Goal: Share content: Share content

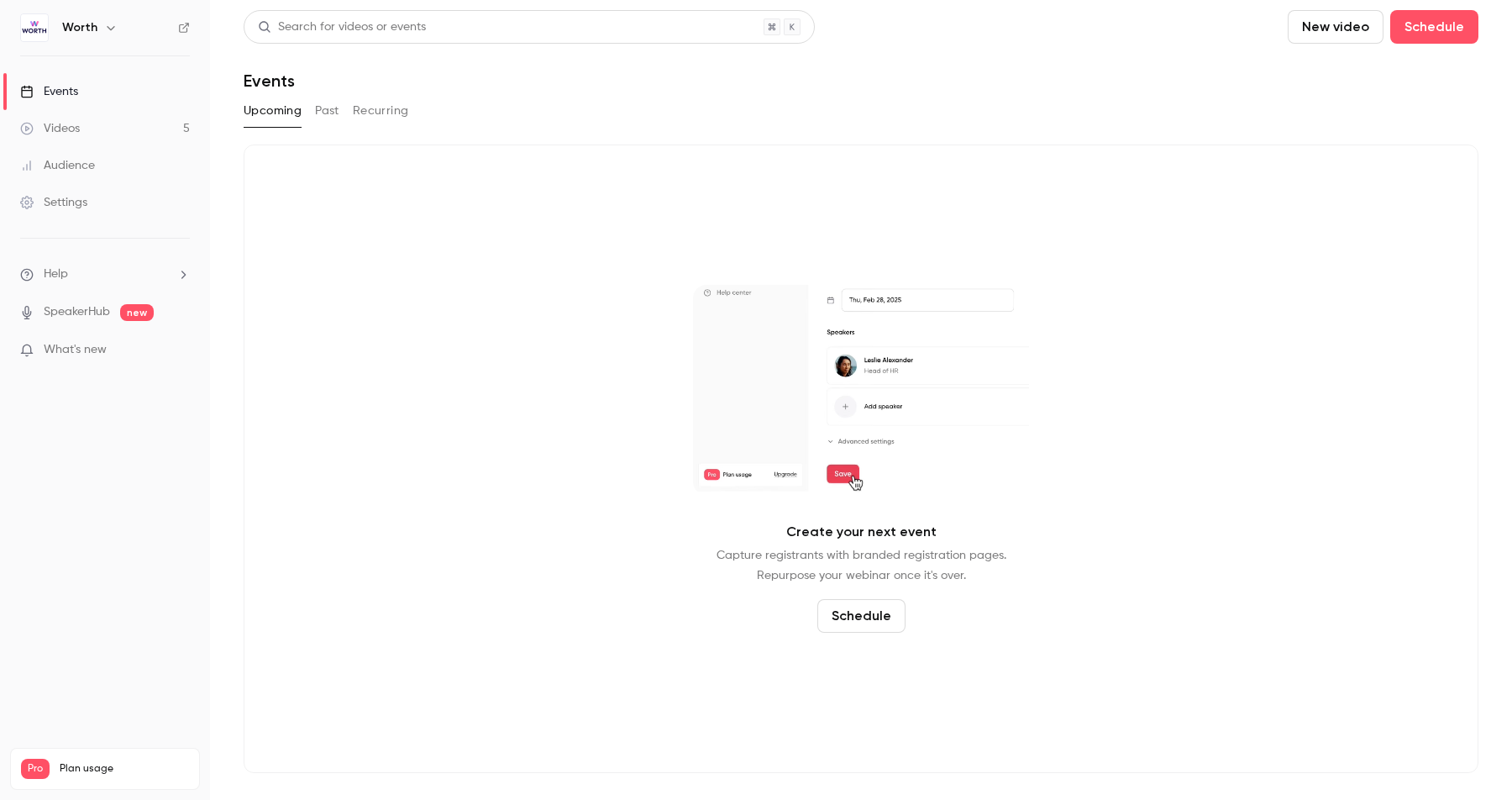
drag, startPoint x: 90, startPoint y: 127, endPoint x: 188, endPoint y: 280, distance: 181.7
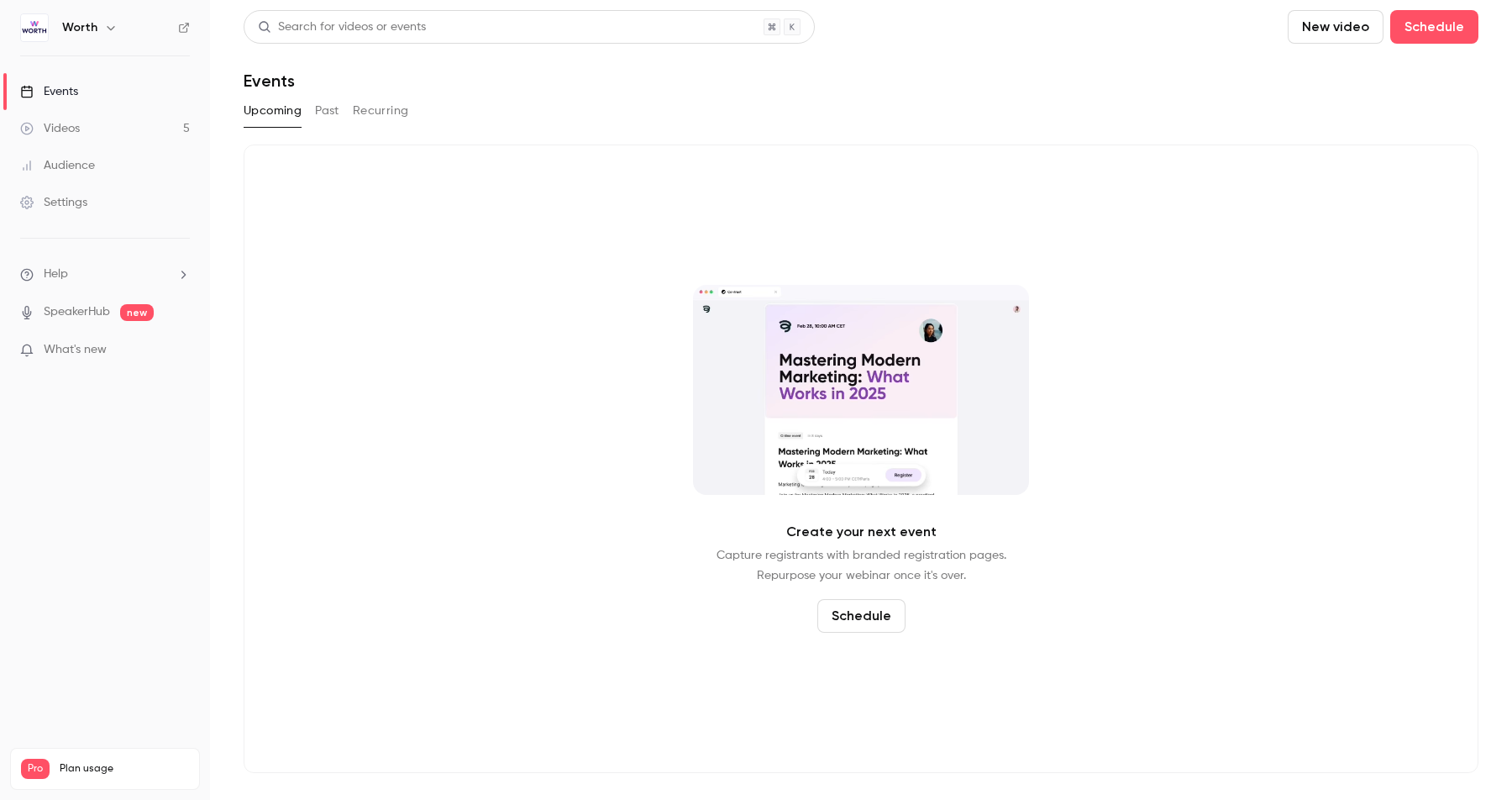
click at [90, 127] on link "Videos 5" at bounding box center [105, 128] width 210 height 37
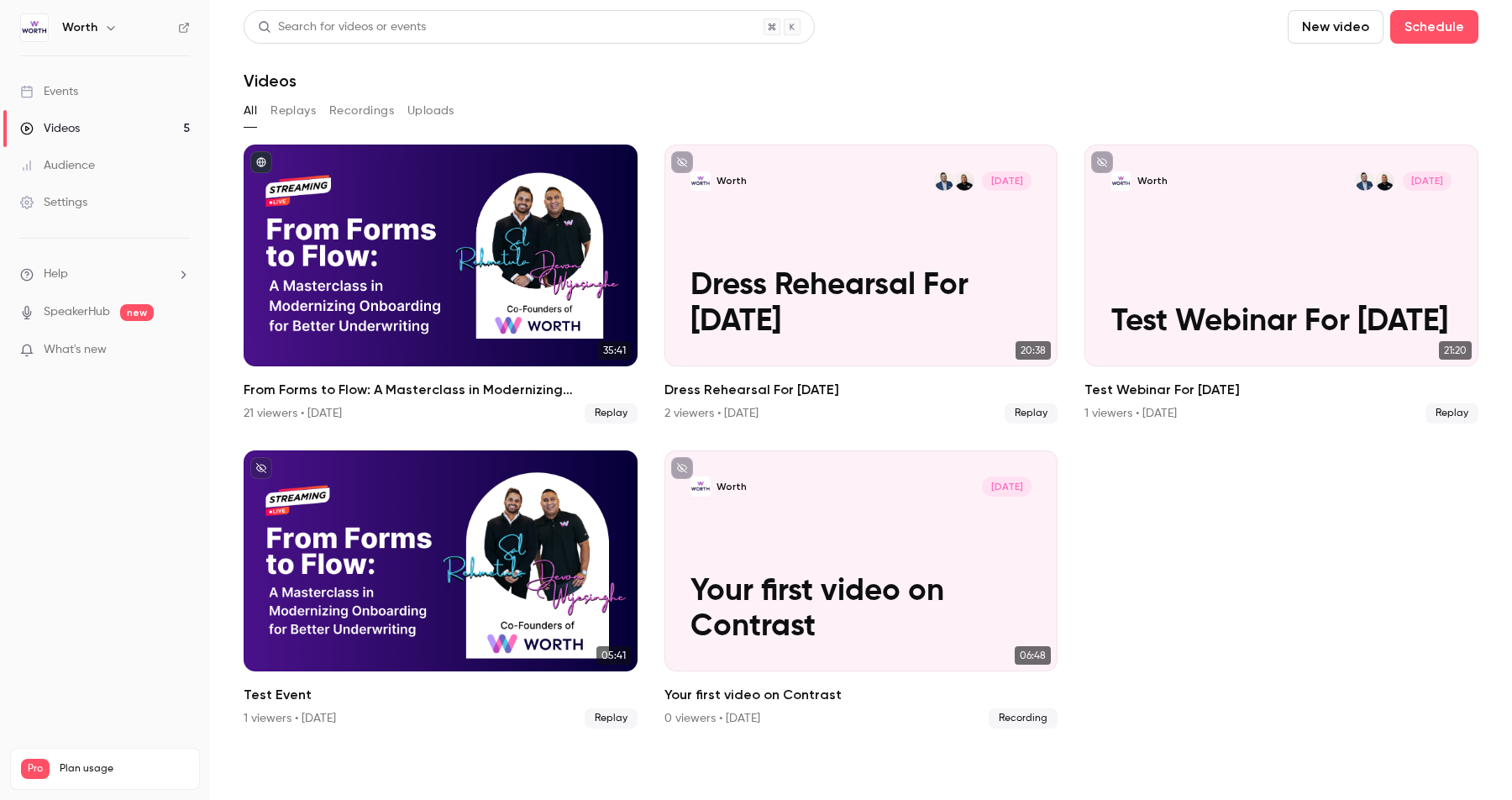
click at [338, 112] on button "Recordings" at bounding box center [362, 111] width 65 height 27
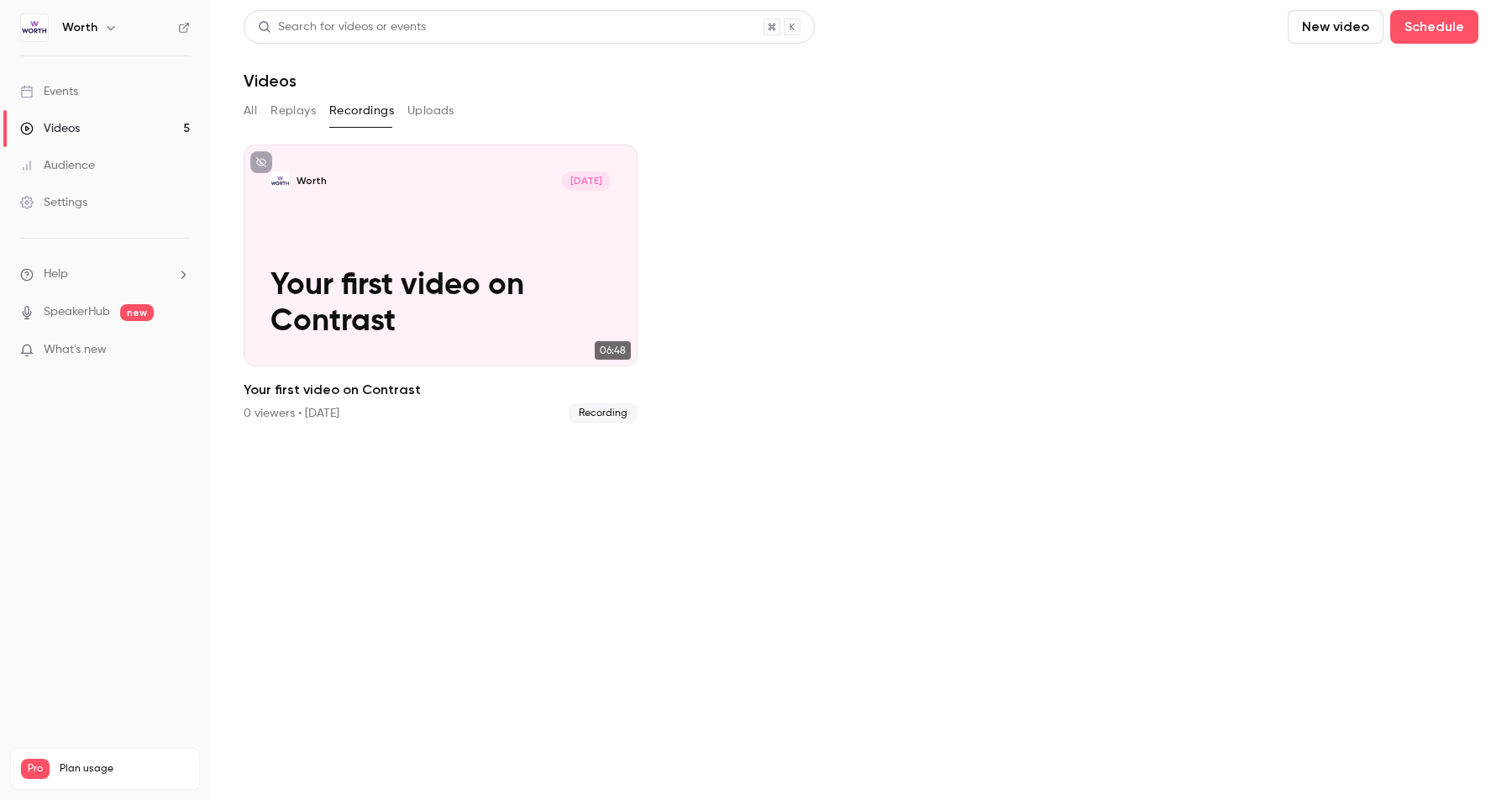
click at [282, 119] on button "Replays" at bounding box center [293, 111] width 46 height 27
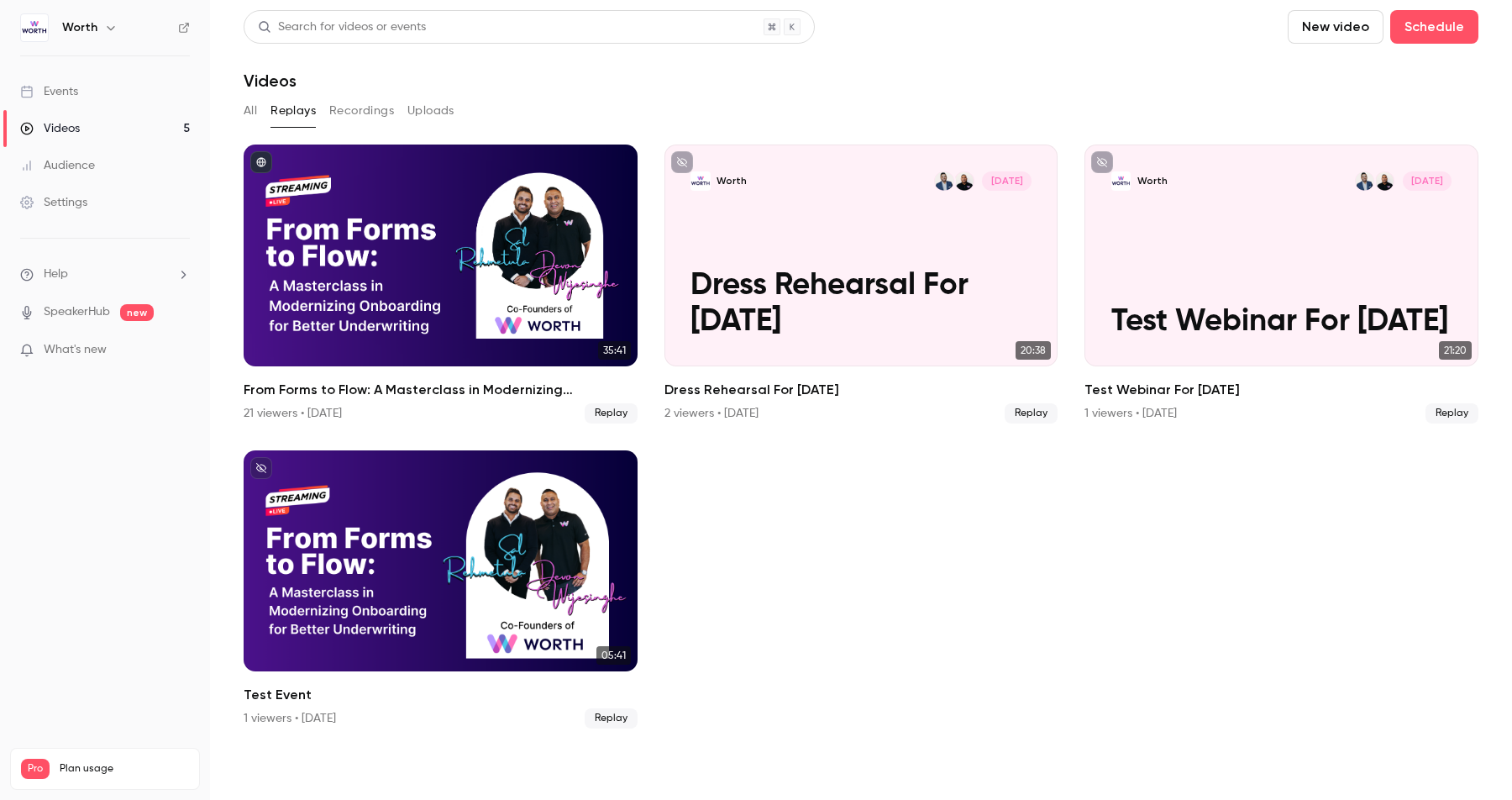
click at [739, 490] on ul "35:41 From Forms to Flow: A Masterclass in Modernizing Onboarding for Better Un…" at bounding box center [861, 436] width 1235 height 584
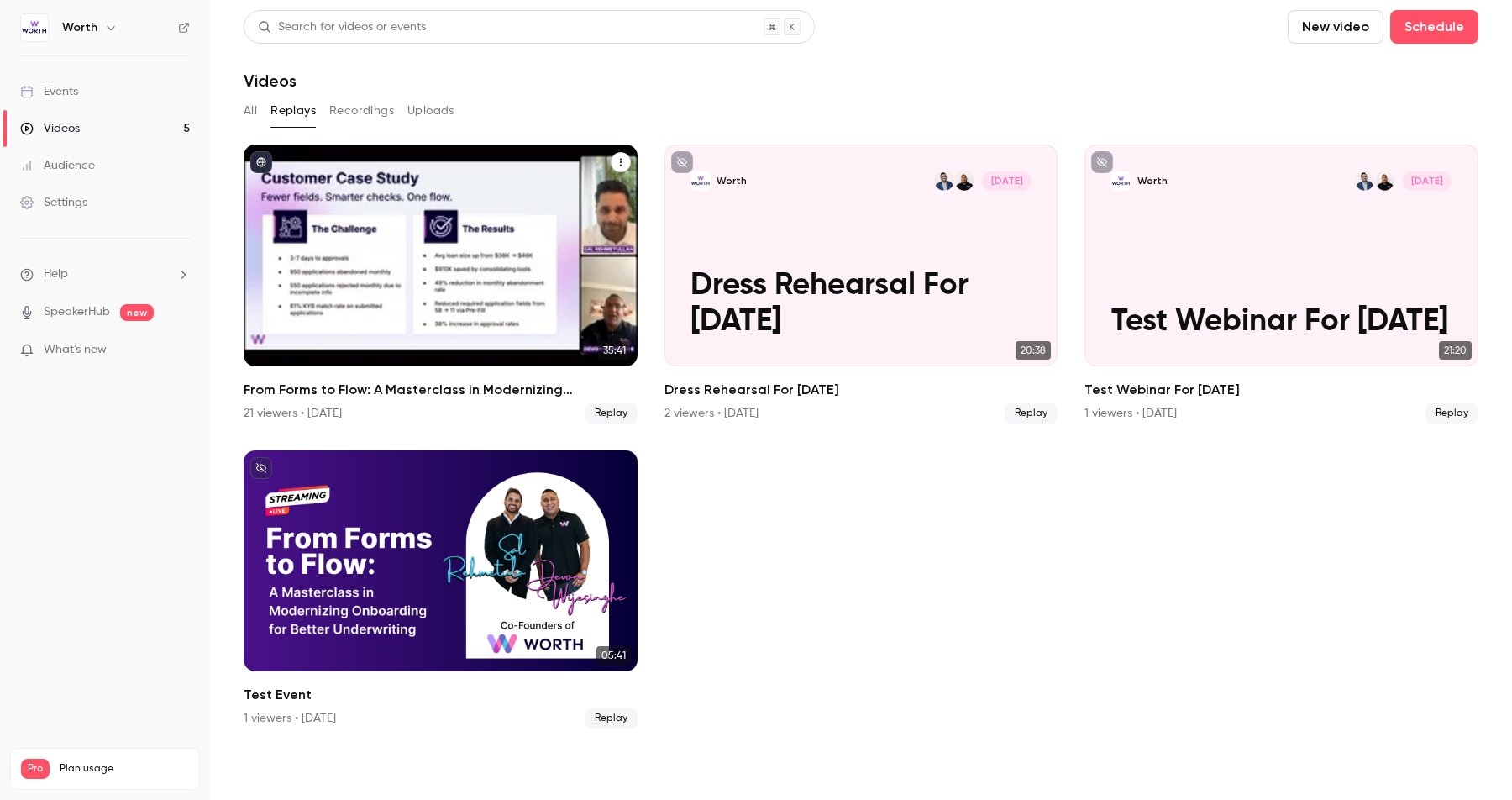
click at [581, 286] on div "From Forms to Flow: A Masterclass in Modernizing Onboarding for Better Underwri…" at bounding box center [440, 255] width 394 height 222
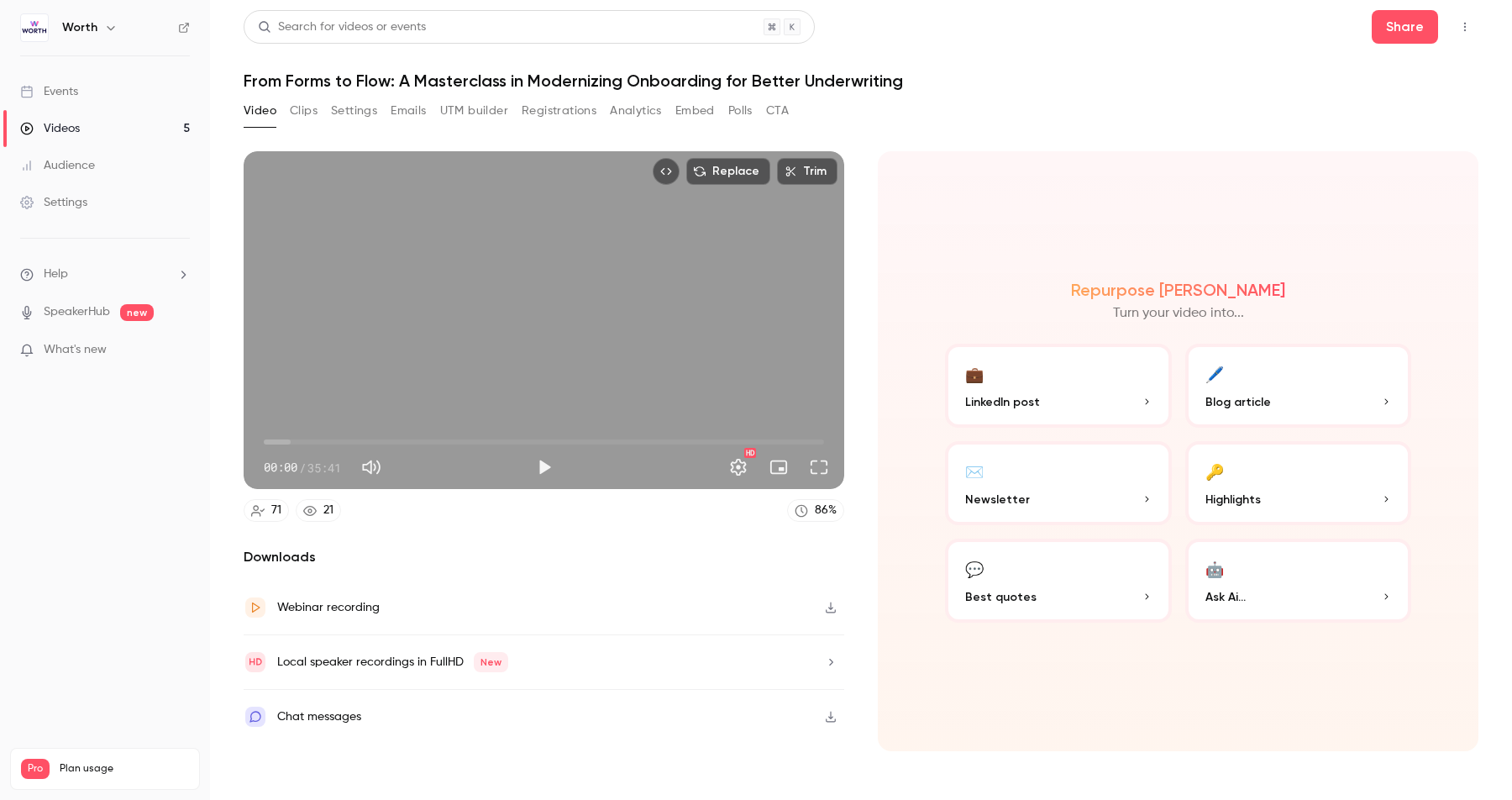
click at [301, 110] on button "Clips" at bounding box center [303, 111] width 28 height 27
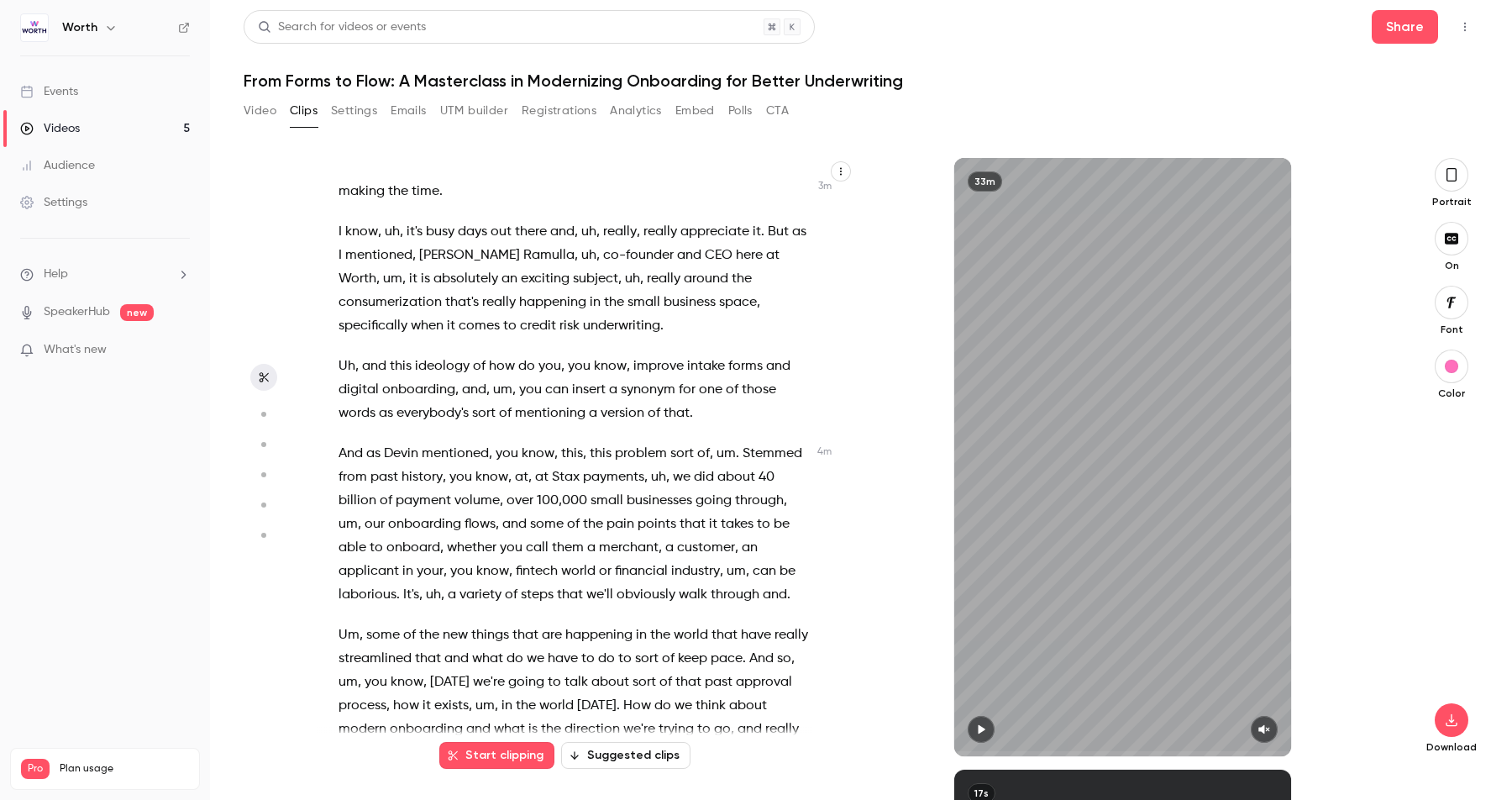
scroll to position [733, 0]
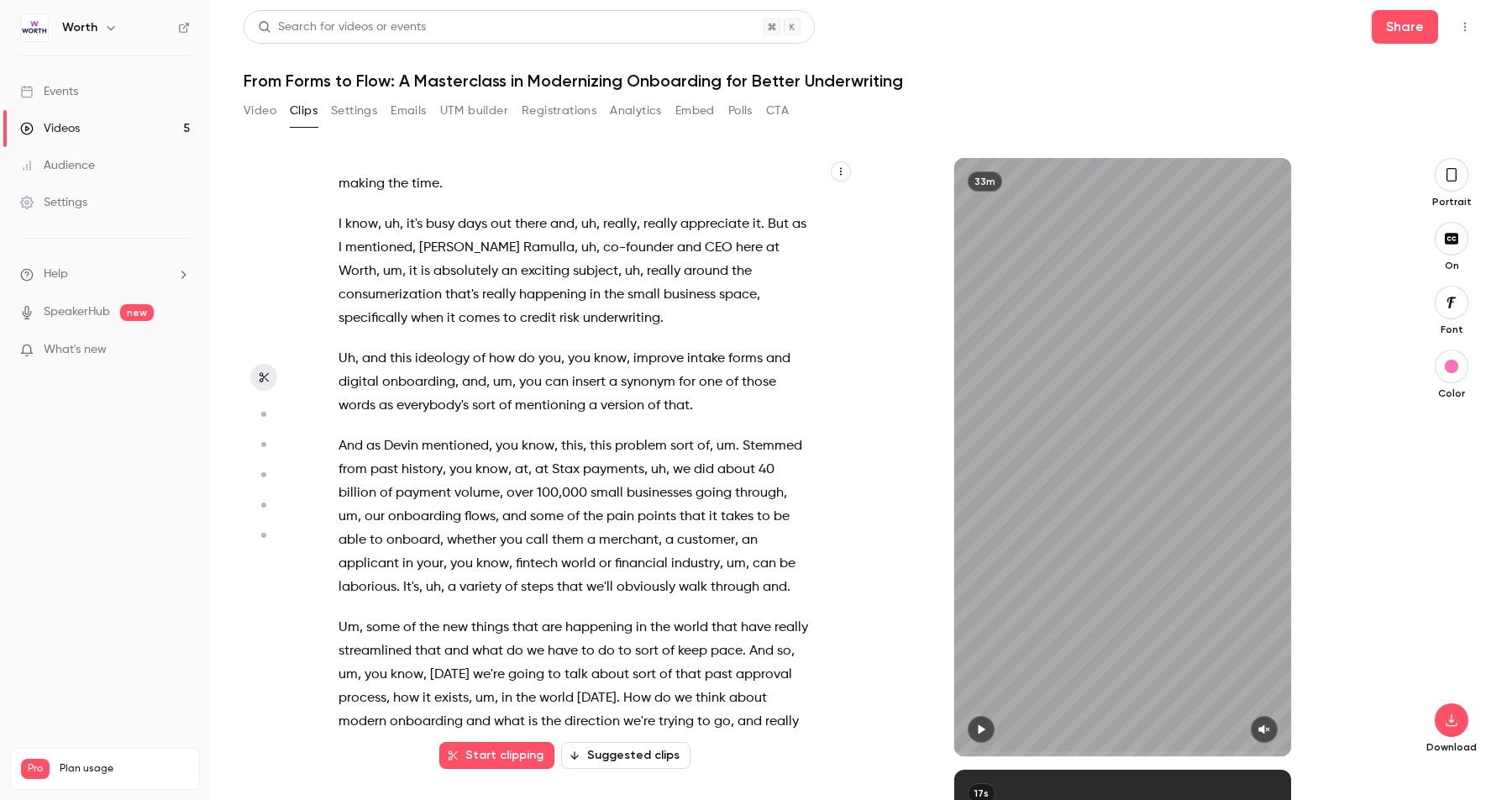
click at [641, 754] on button "Suggested clips" at bounding box center [625, 755] width 129 height 27
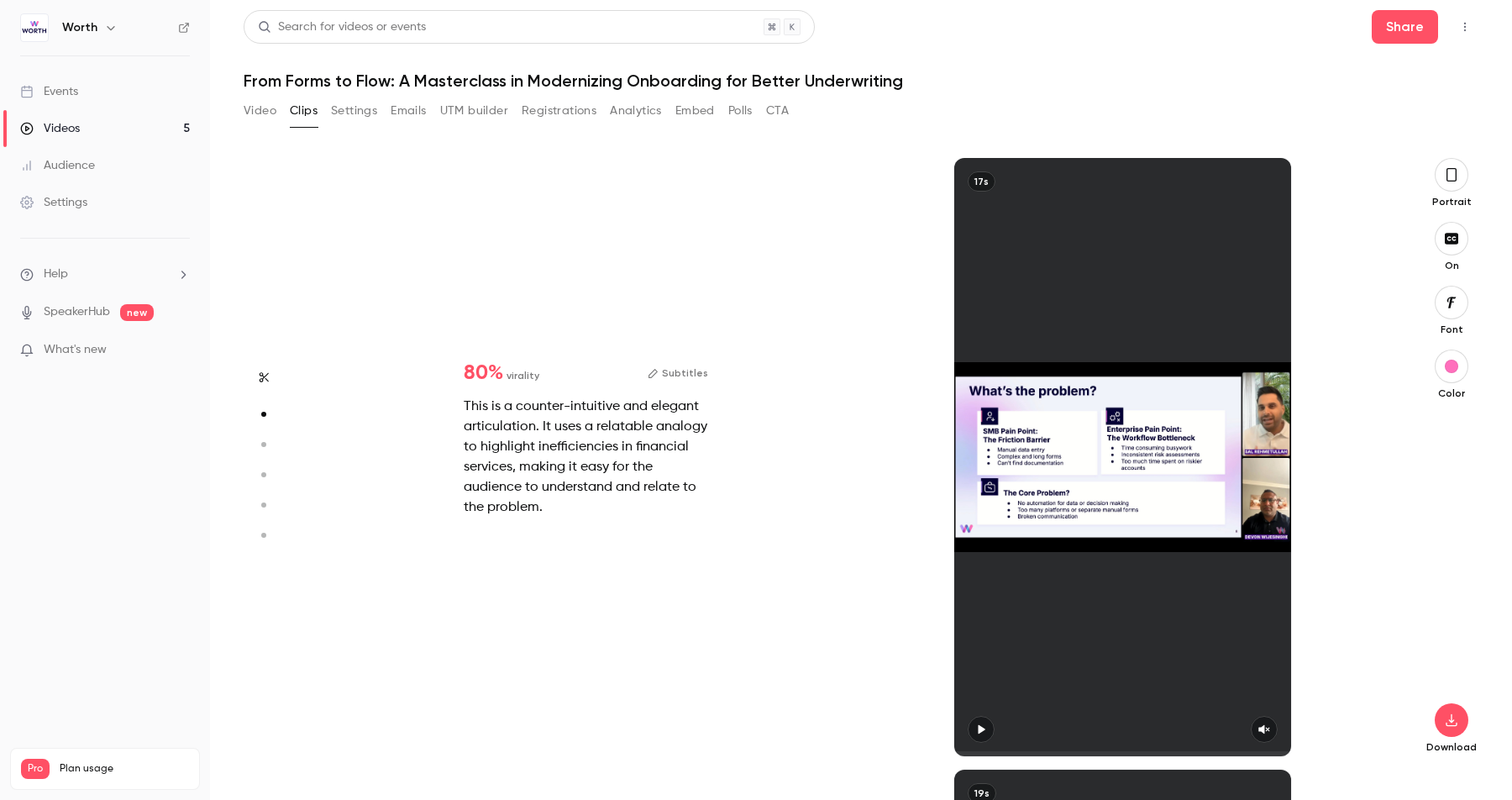
scroll to position [612, 0]
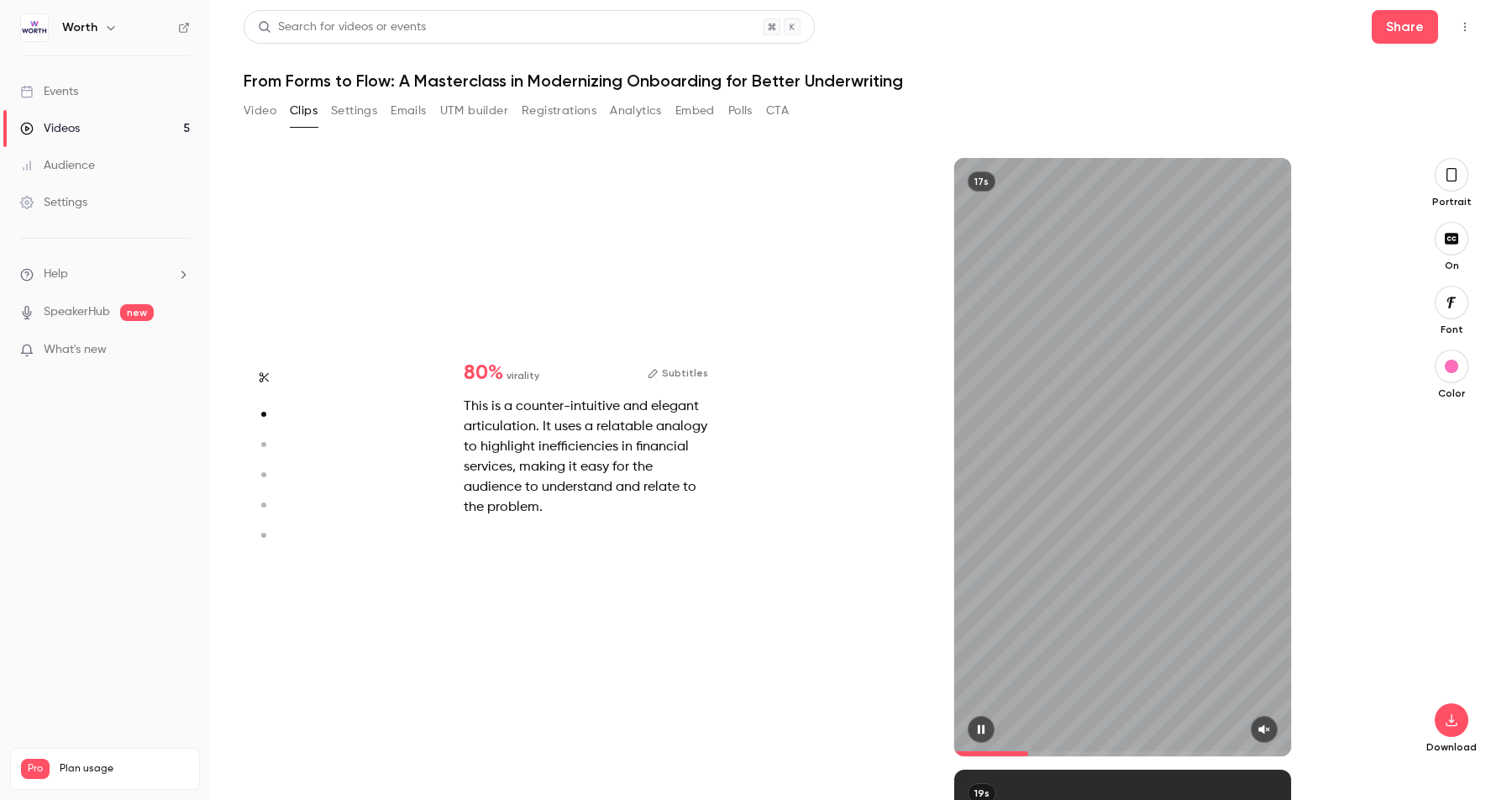
click at [1265, 734] on button "button" at bounding box center [1265, 729] width 27 height 27
drag, startPoint x: 1046, startPoint y: 754, endPoint x: 900, endPoint y: 741, distance: 146.6
click at [889, 746] on div "17s" at bounding box center [1123, 457] width 537 height 598
click at [1172, 751] on span at bounding box center [1123, 754] width 337 height 5
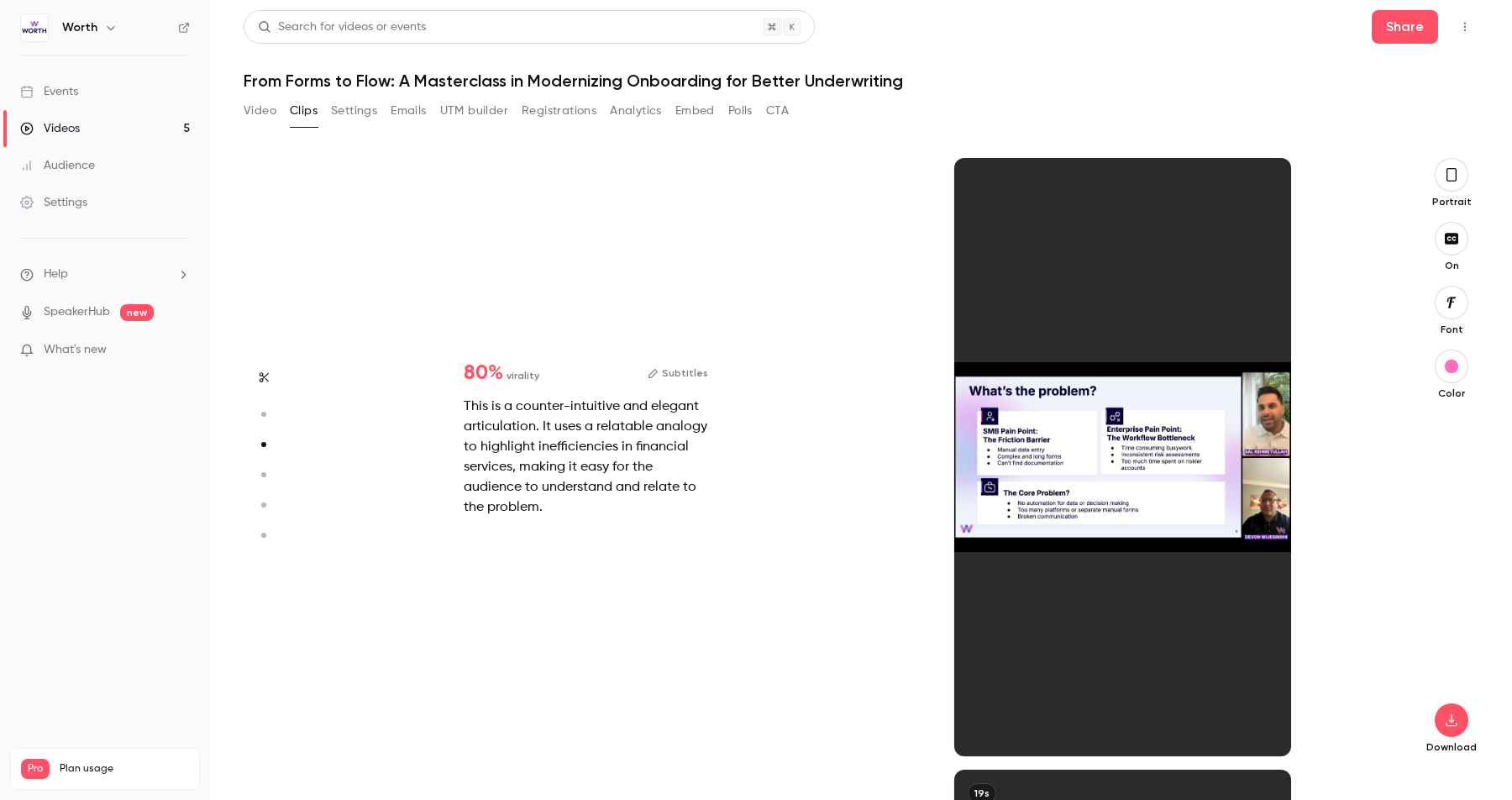
type input "*"
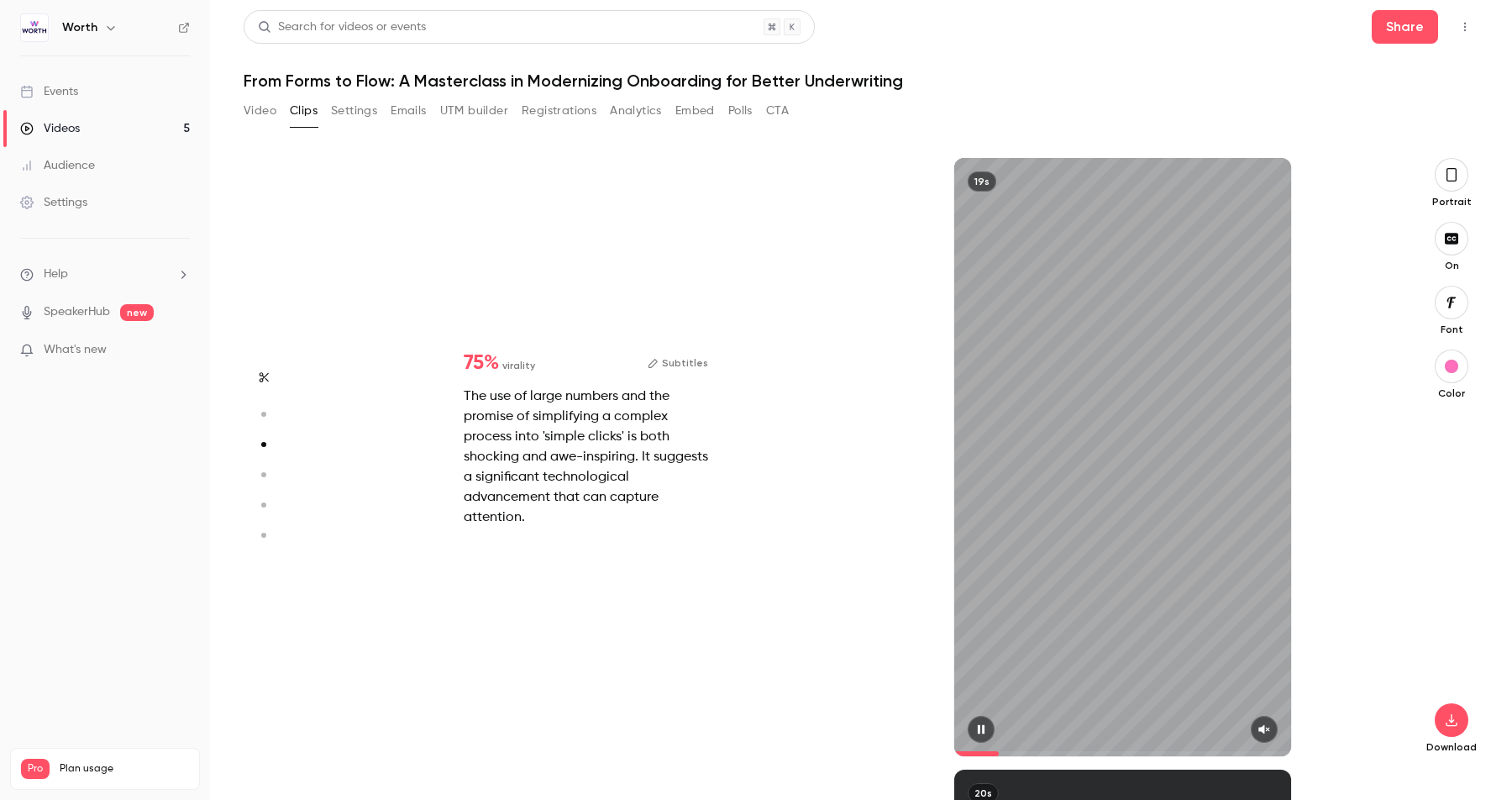
click at [1271, 738] on button "button" at bounding box center [1265, 729] width 27 height 27
drag, startPoint x: 1001, startPoint y: 748, endPoint x: 922, endPoint y: 752, distance: 79.1
click at [925, 750] on div "19s" at bounding box center [1123, 457] width 537 height 598
click at [1447, 371] on div "button" at bounding box center [1452, 367] width 14 height 14
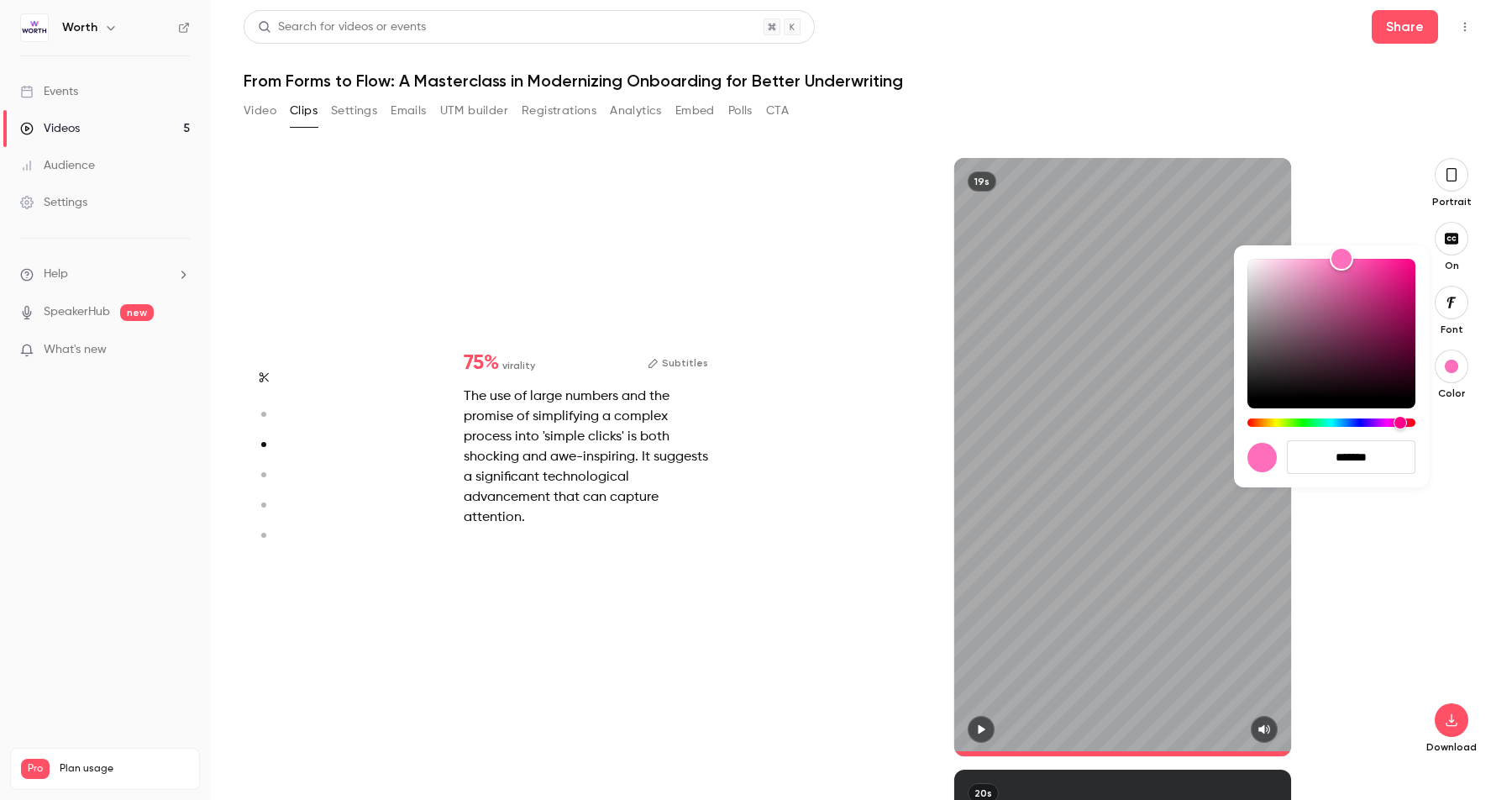
drag, startPoint x: 1395, startPoint y: 570, endPoint x: 1400, endPoint y: 555, distance: 15.8
click at [1397, 567] on div at bounding box center [756, 400] width 1512 height 800
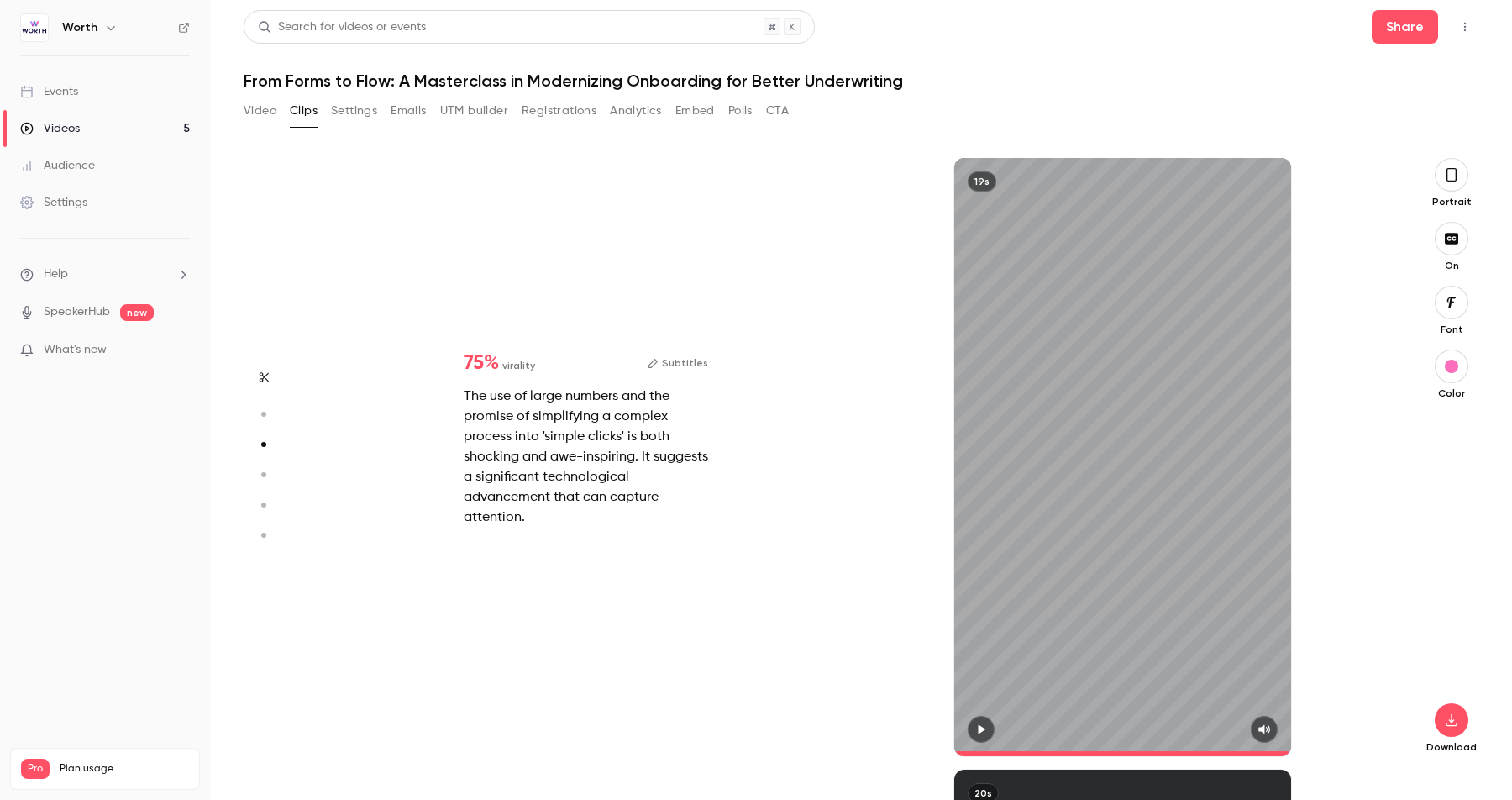
click at [1454, 178] on icon "button" at bounding box center [1452, 175] width 14 height 19
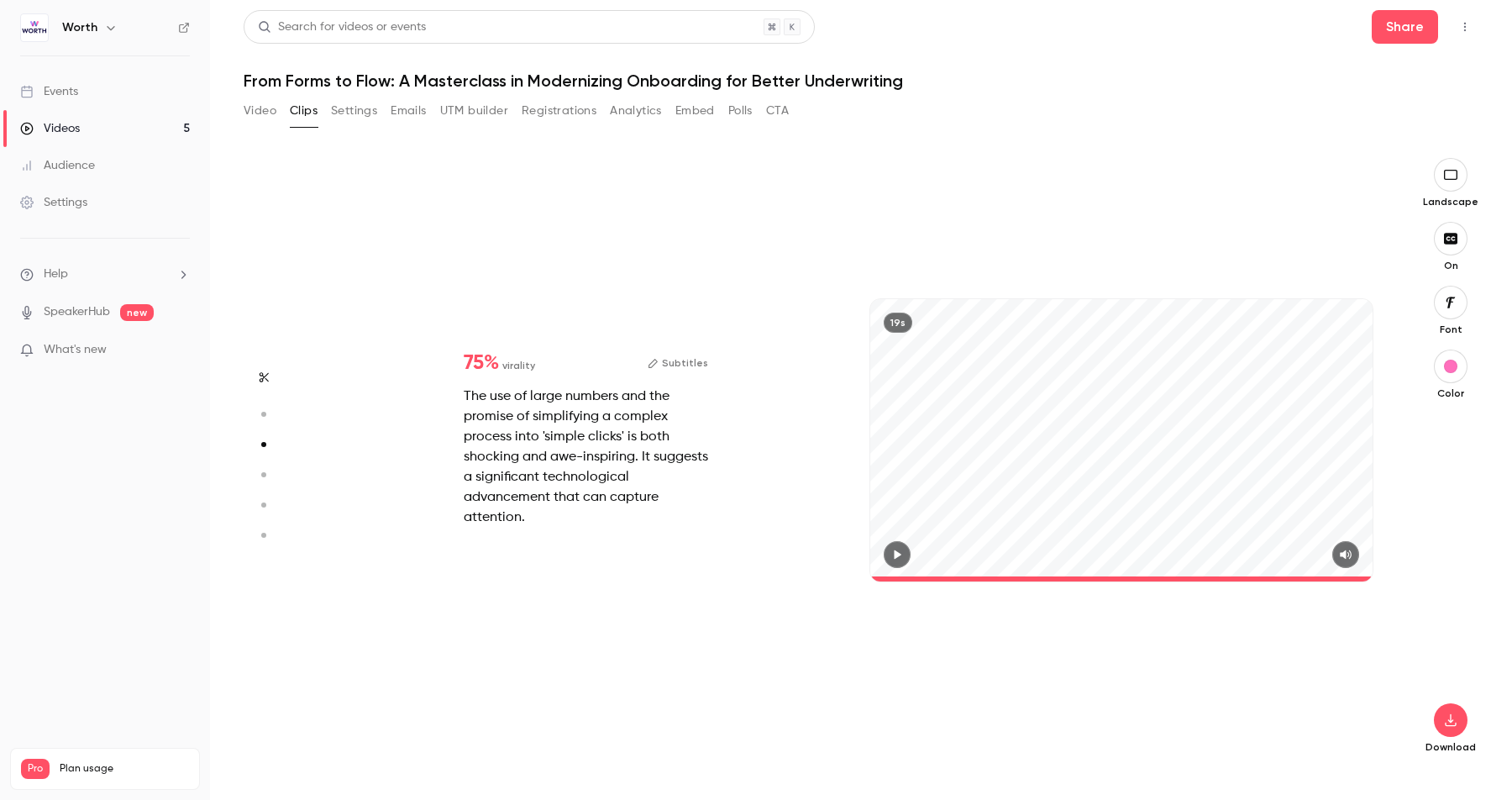
drag, startPoint x: 1439, startPoint y: 172, endPoint x: 1452, endPoint y: 176, distance: 13.6
click at [1439, 171] on button "button" at bounding box center [1451, 175] width 34 height 34
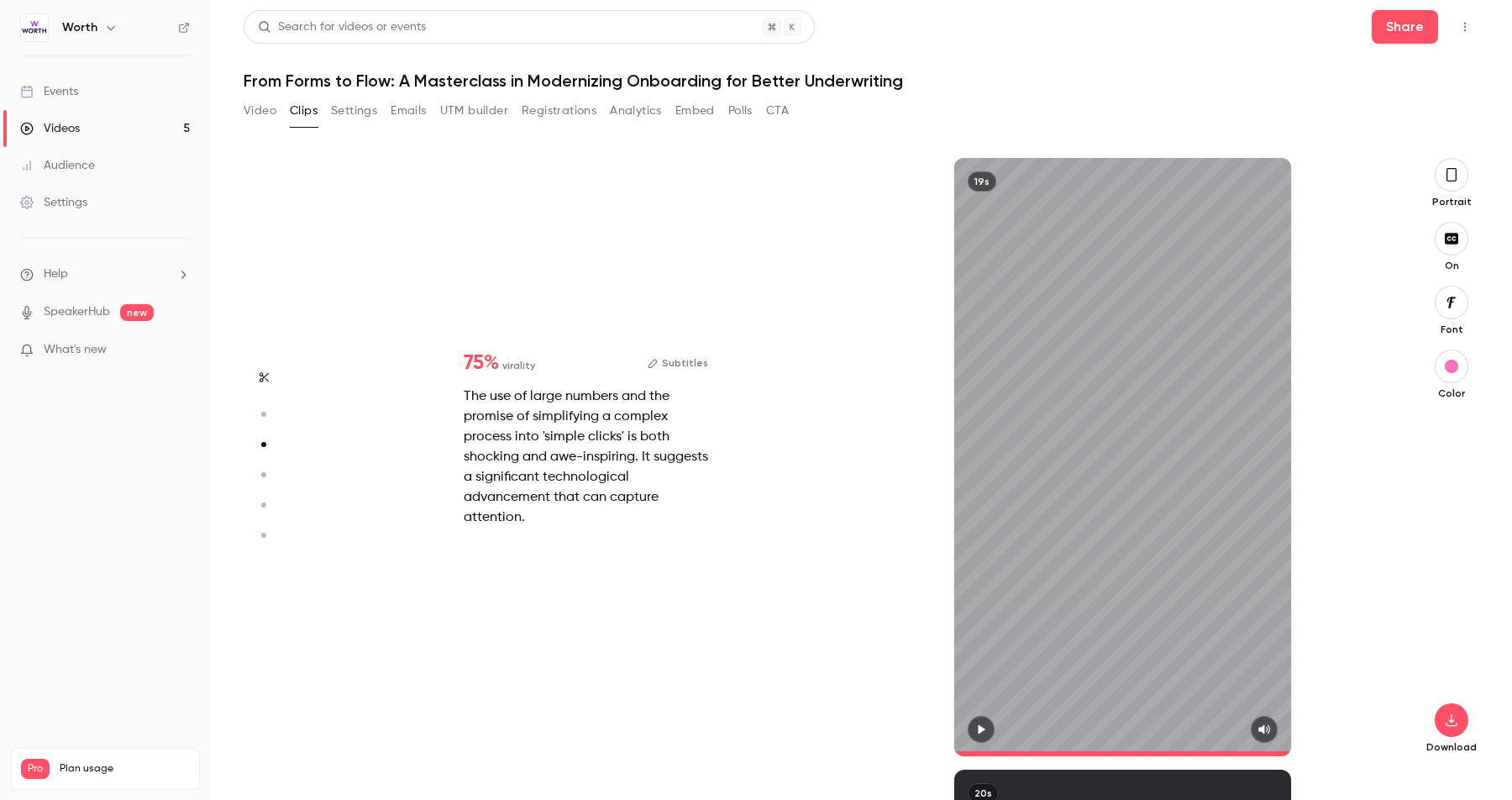
click at [1452, 178] on icon "button" at bounding box center [1452, 175] width 14 height 19
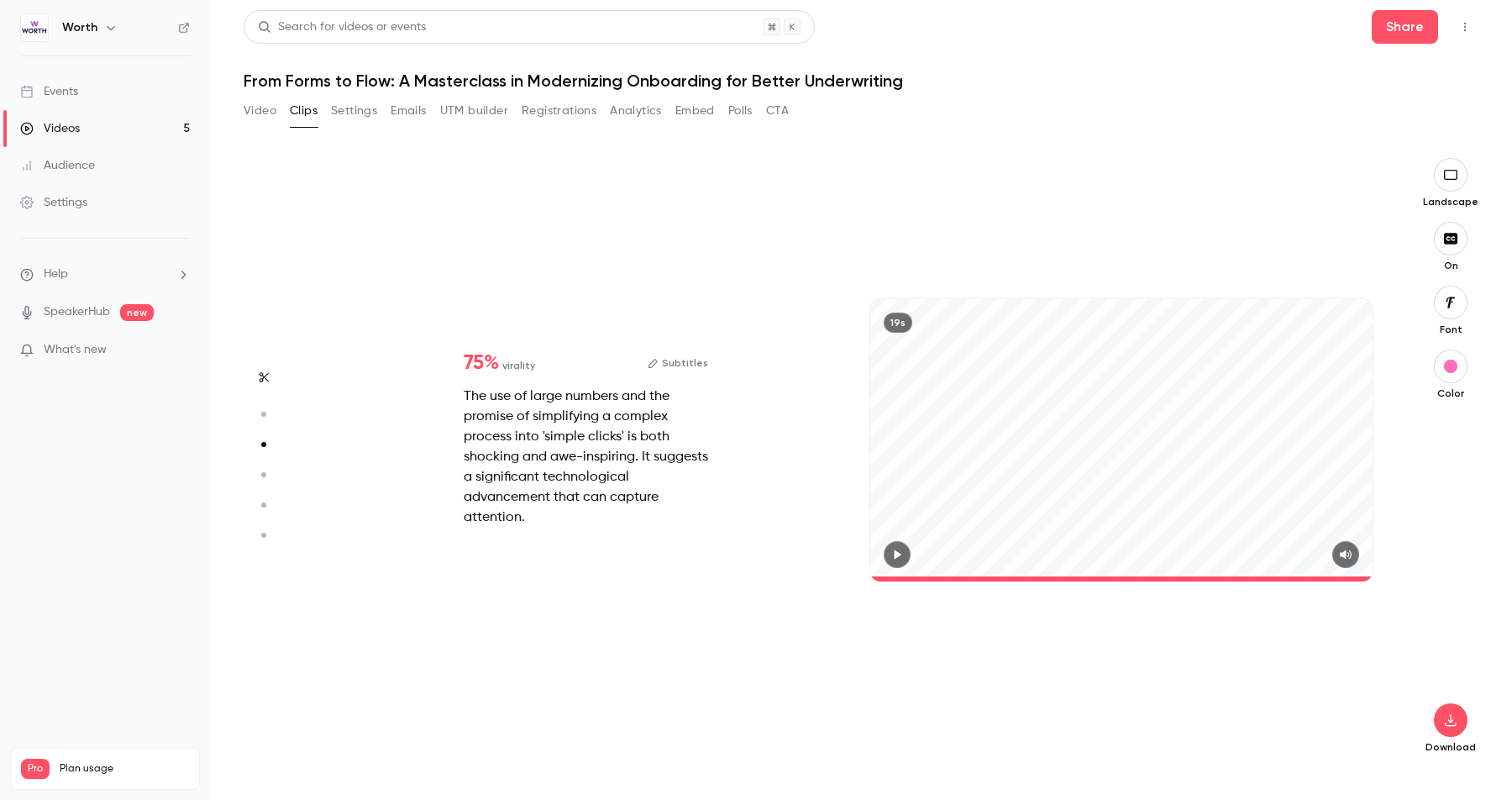
click at [898, 563] on button "button" at bounding box center [897, 555] width 27 height 27
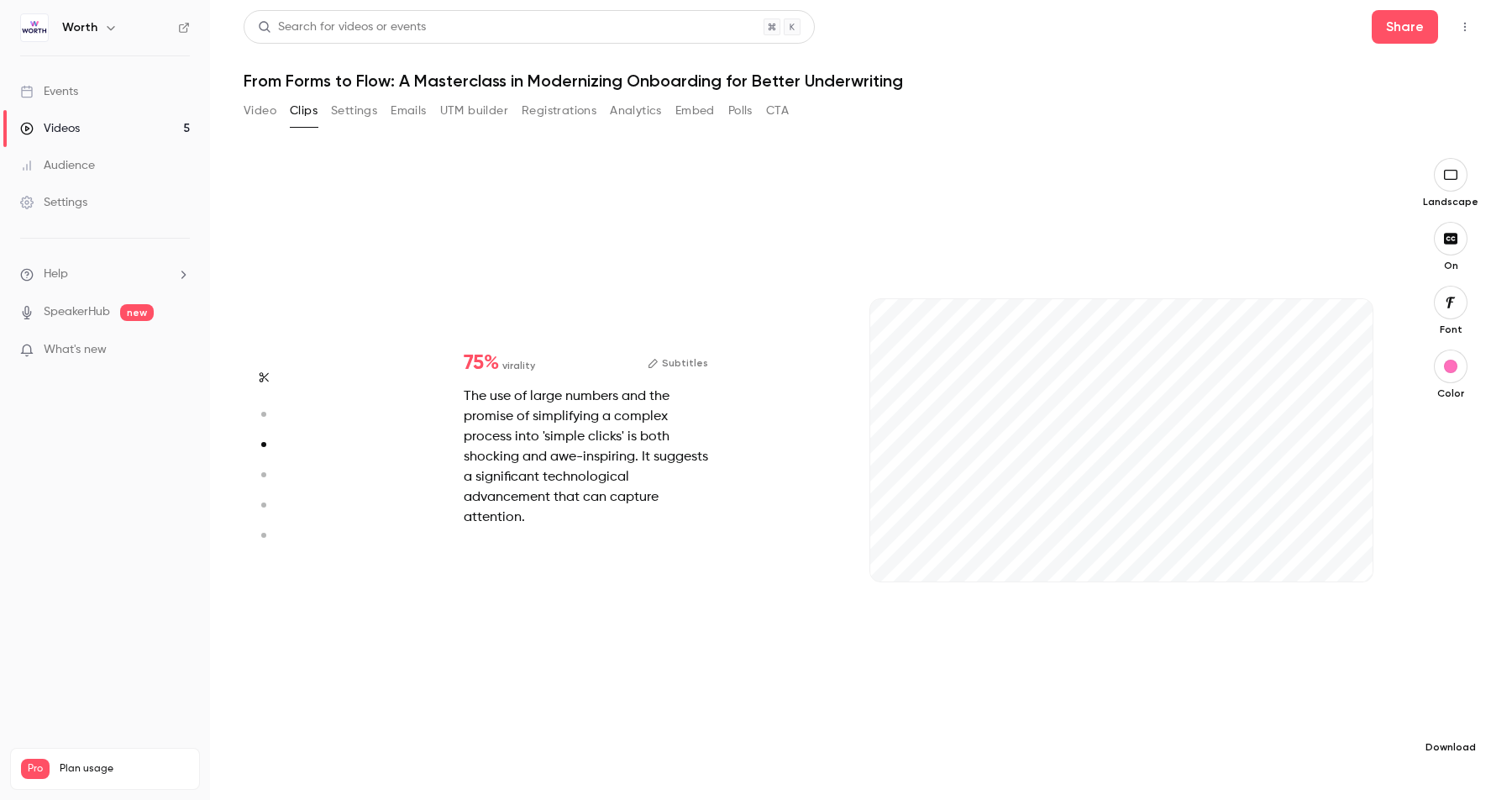
click at [1457, 724] on icon "button" at bounding box center [1451, 721] width 20 height 14
click at [1302, 764] on span "Balance between quality and CPU time" at bounding box center [1325, 766] width 193 height 17
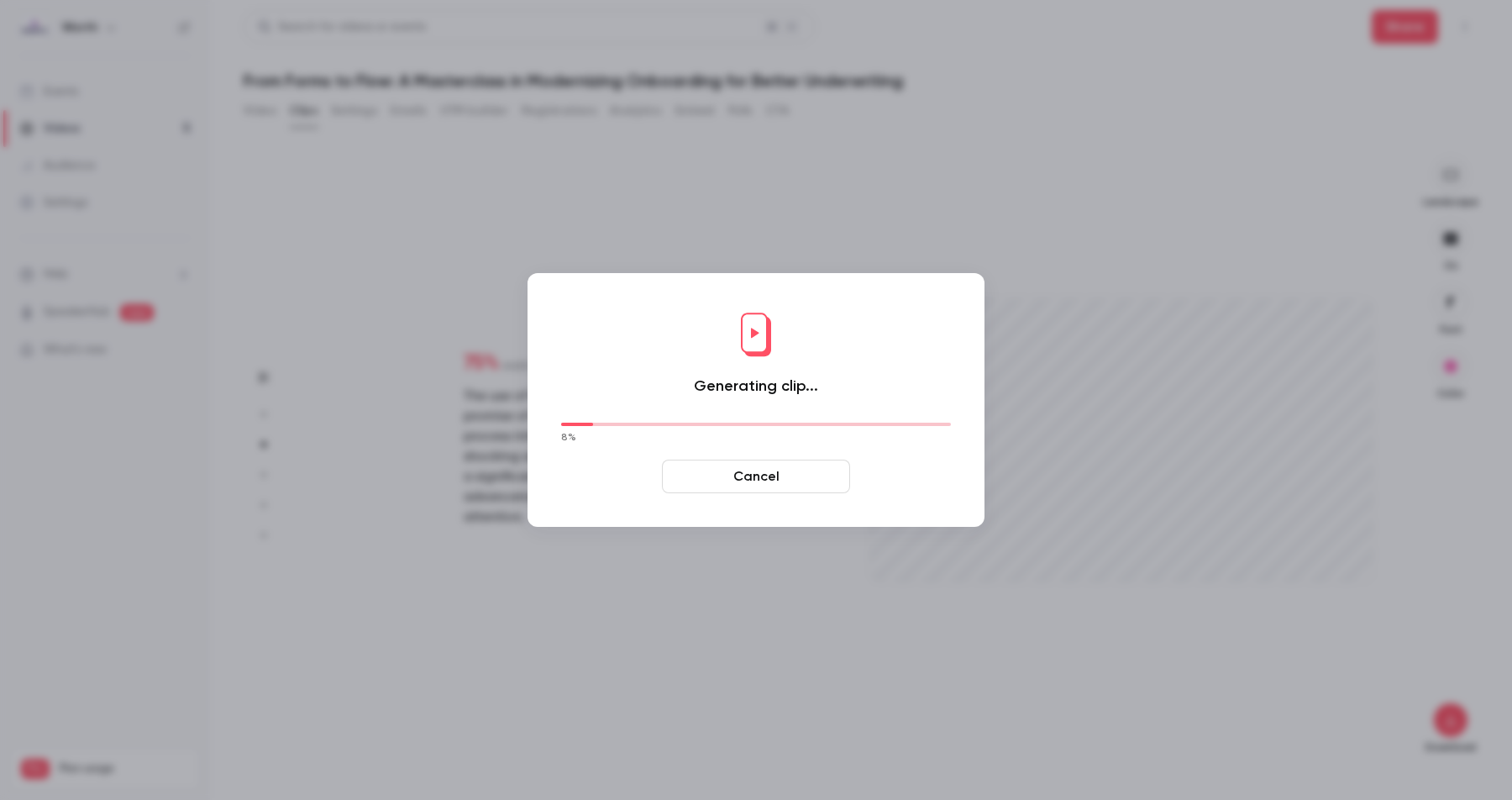
drag, startPoint x: 392, startPoint y: 615, endPoint x: 397, endPoint y: 602, distance: 13.9
click at [399, 603] on div at bounding box center [756, 400] width 1512 height 800
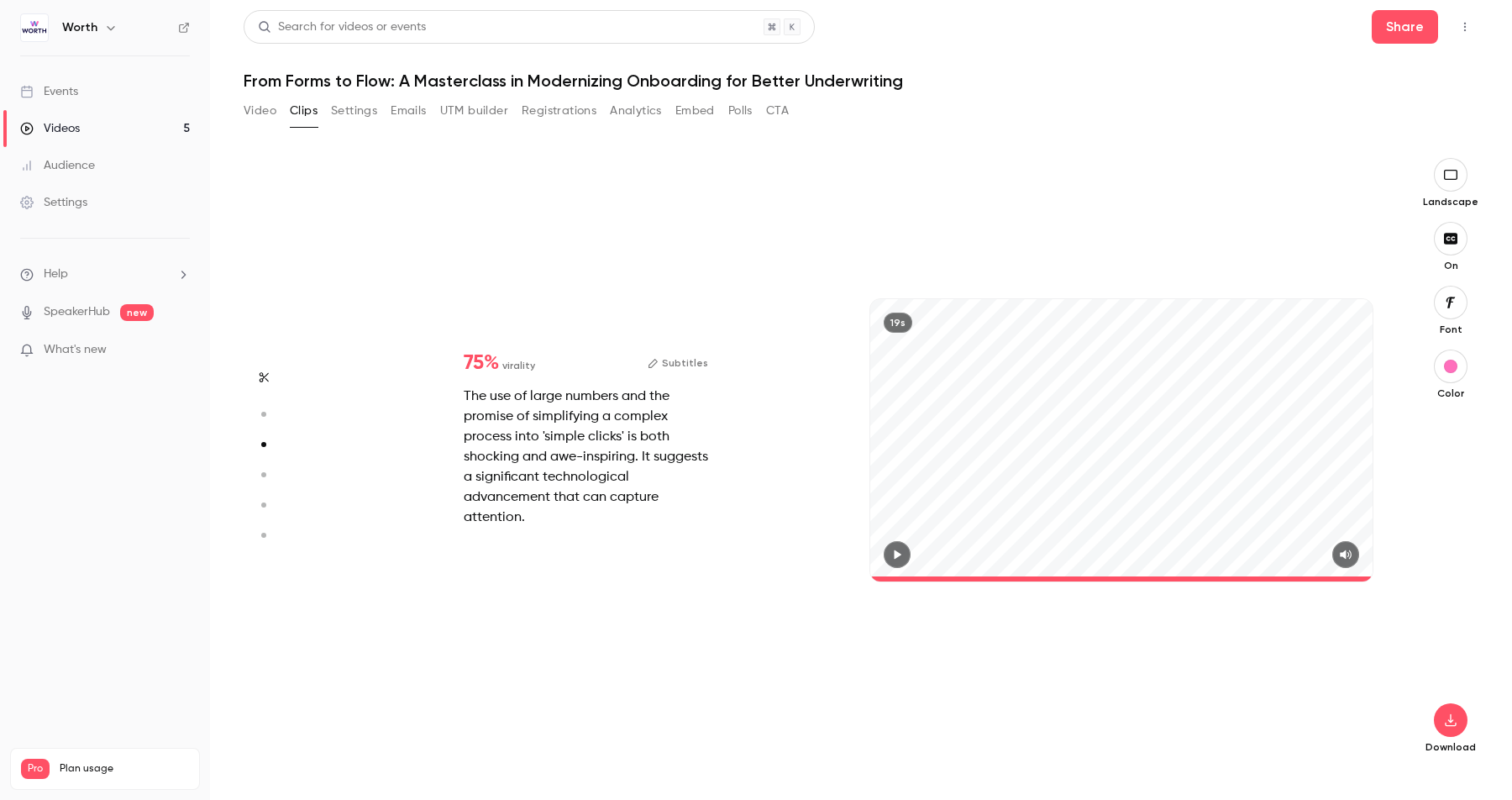
type input "*"
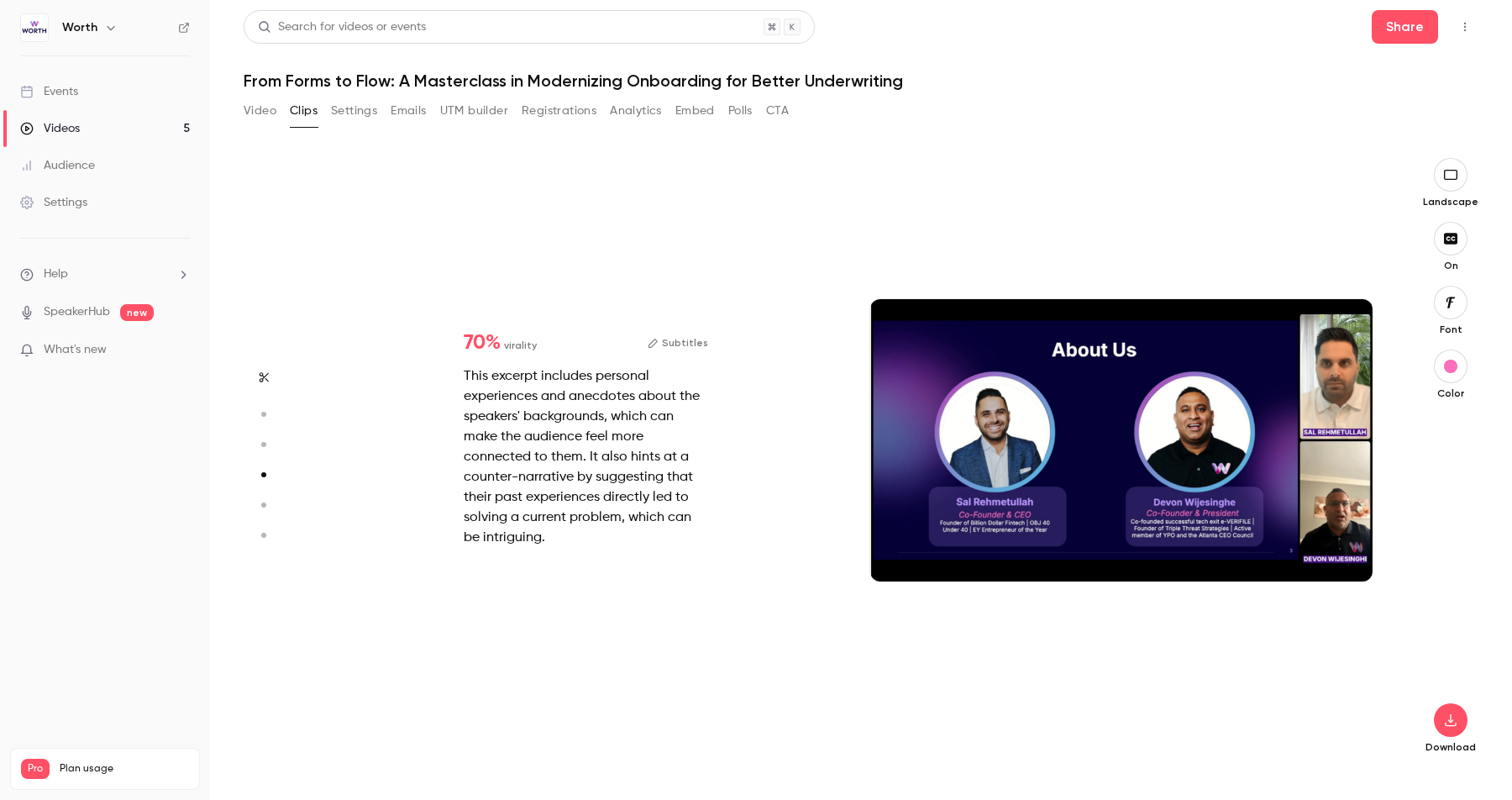
scroll to position [1835, 0]
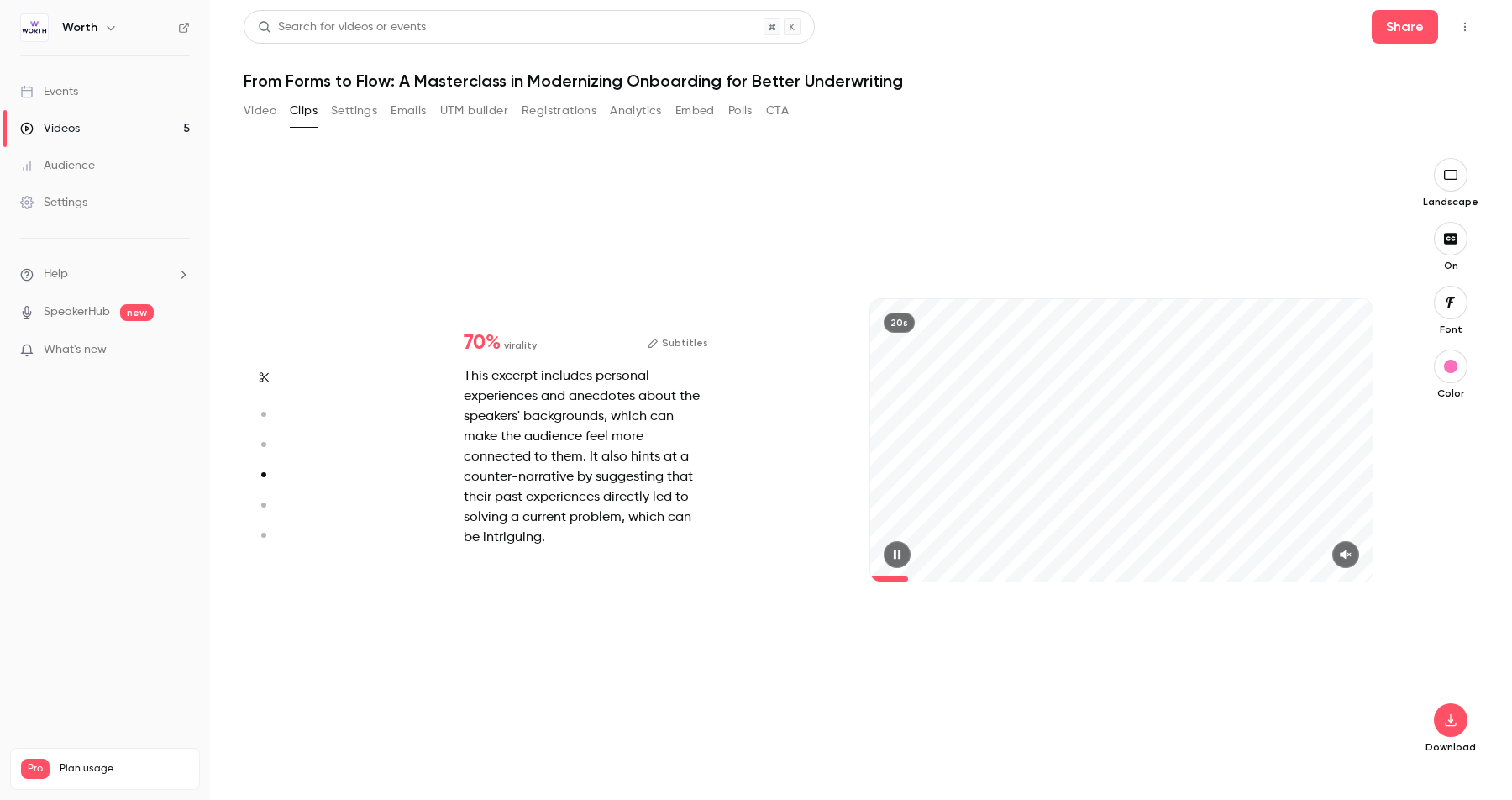
click at [1353, 555] on button "button" at bounding box center [1346, 555] width 27 height 27
drag, startPoint x: 938, startPoint y: 578, endPoint x: 811, endPoint y: 574, distance: 127.1
click at [806, 567] on div "70 % virality Subtitles This excerpt includes personal experiences and anecdote…" at bounding box center [853, 457] width 1072 height 598
click at [1199, 578] on span at bounding box center [1122, 579] width 503 height 5
type input "*"
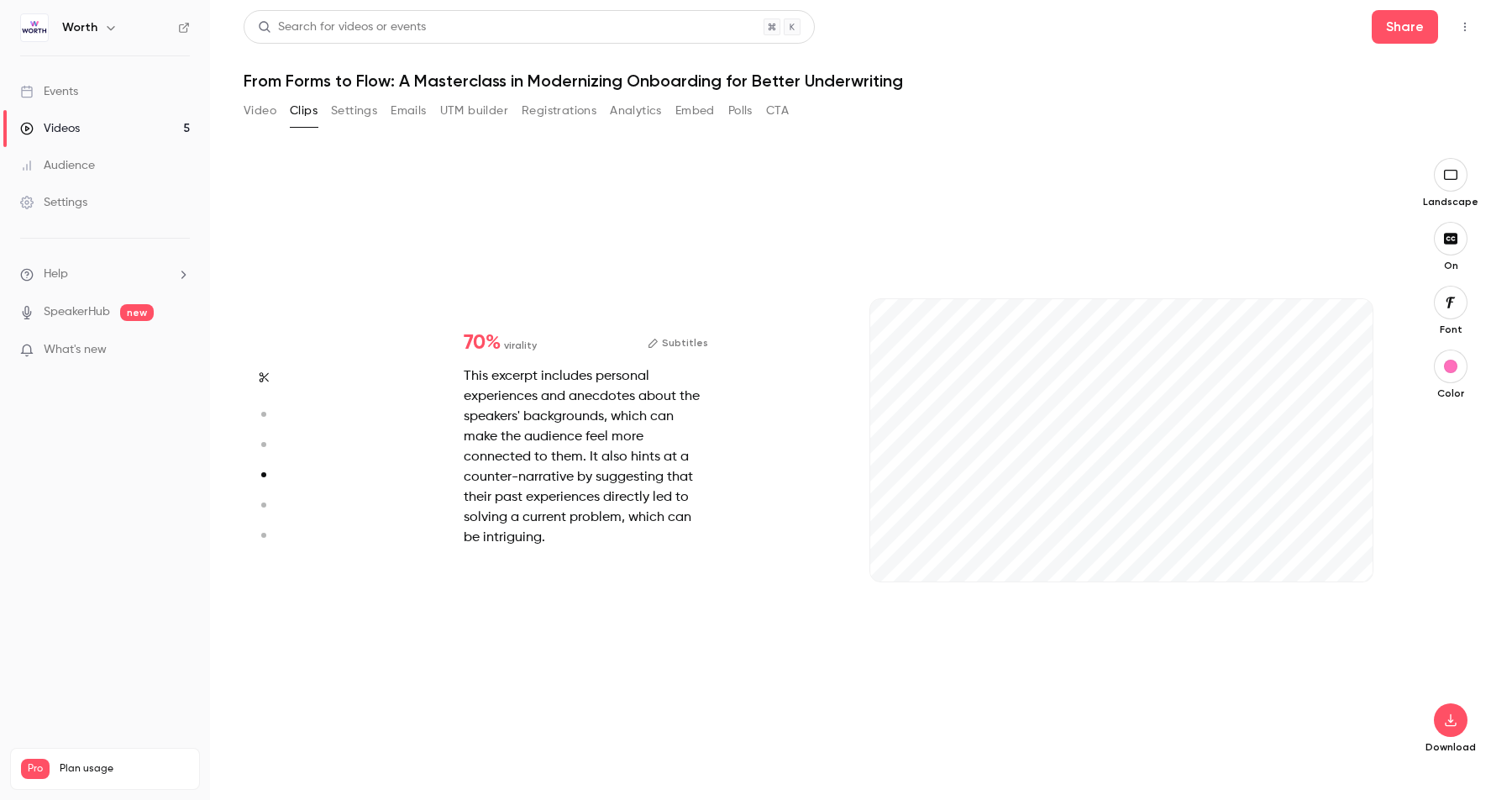
scroll to position [2447, 0]
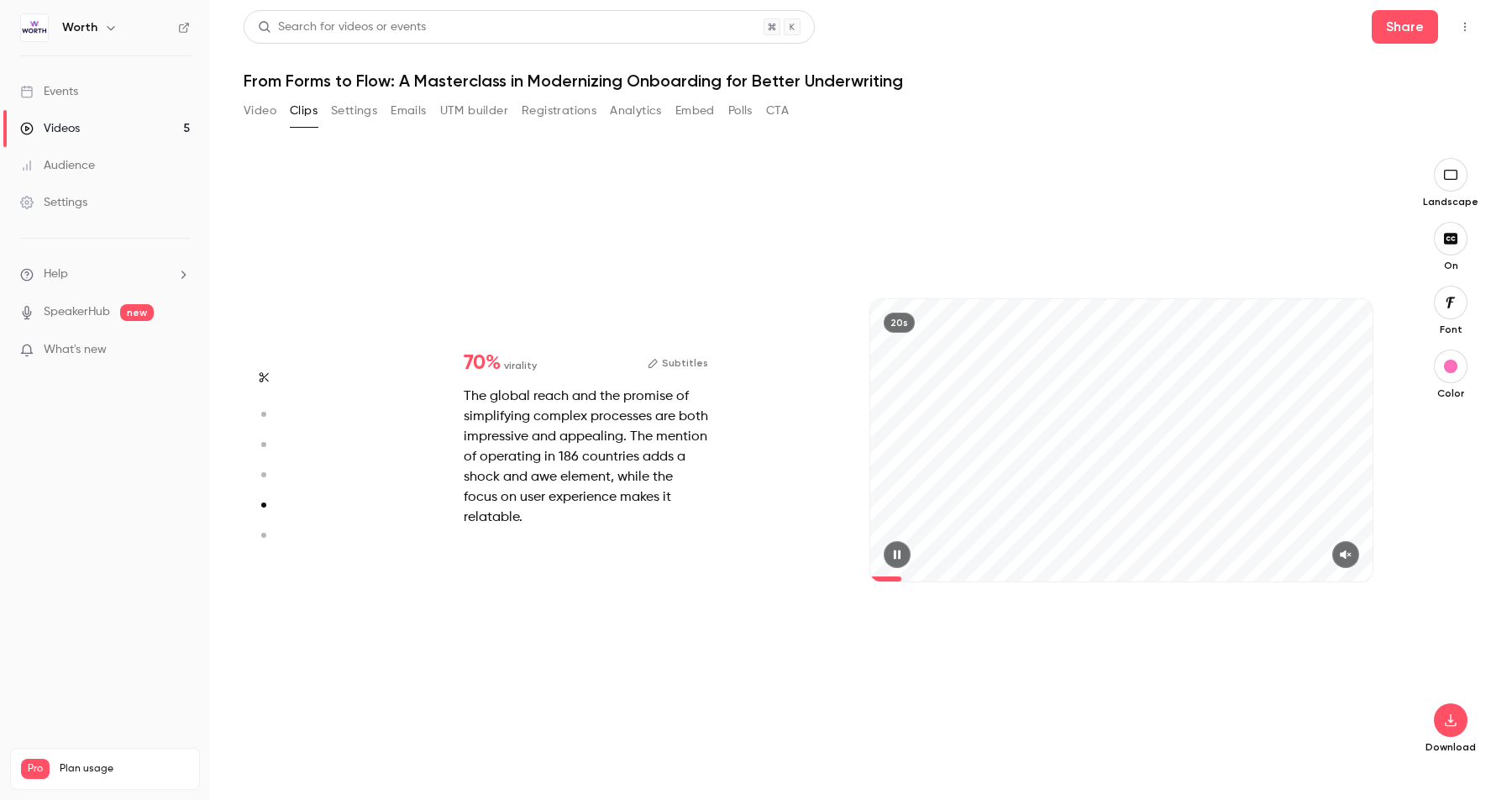
click at [1356, 562] on div at bounding box center [1122, 555] width 503 height 27
click at [1356, 560] on button "button" at bounding box center [1346, 555] width 27 height 27
drag, startPoint x: 900, startPoint y: 574, endPoint x: 836, endPoint y: 577, distance: 64.1
click at [843, 574] on div "70 % virality Subtitles The global reach and the promise of simplifying complex…" at bounding box center [853, 457] width 1072 height 598
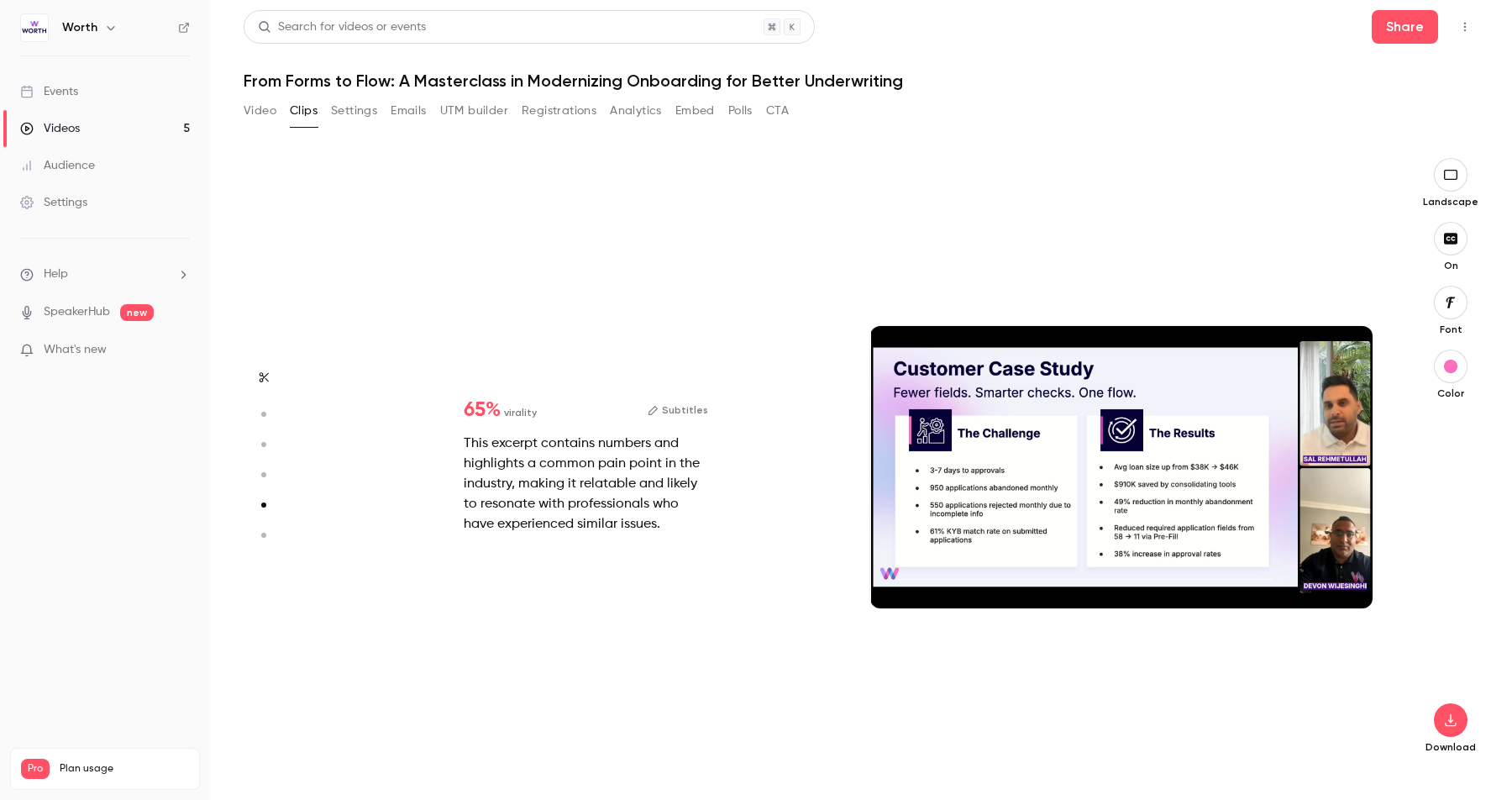
type input "*"
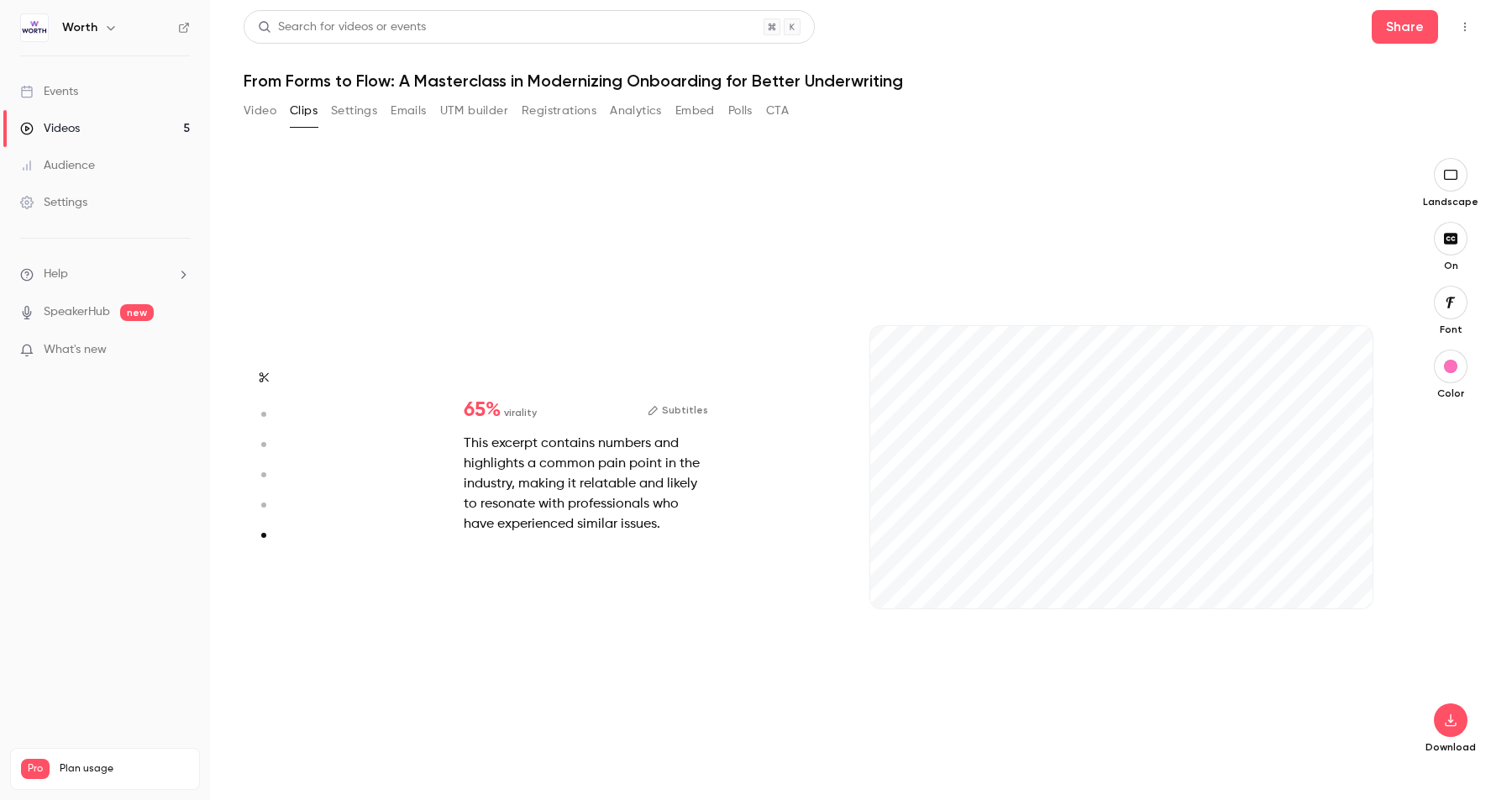
scroll to position [3032, 0]
drag, startPoint x: 947, startPoint y: 604, endPoint x: 858, endPoint y: 608, distance: 89.1
click at [858, 608] on div "22s" at bounding box center [1122, 484] width 536 height 598
click at [1341, 580] on button "button" at bounding box center [1346, 581] width 27 height 27
drag, startPoint x: 922, startPoint y: 607, endPoint x: 860, endPoint y: 597, distance: 62.8
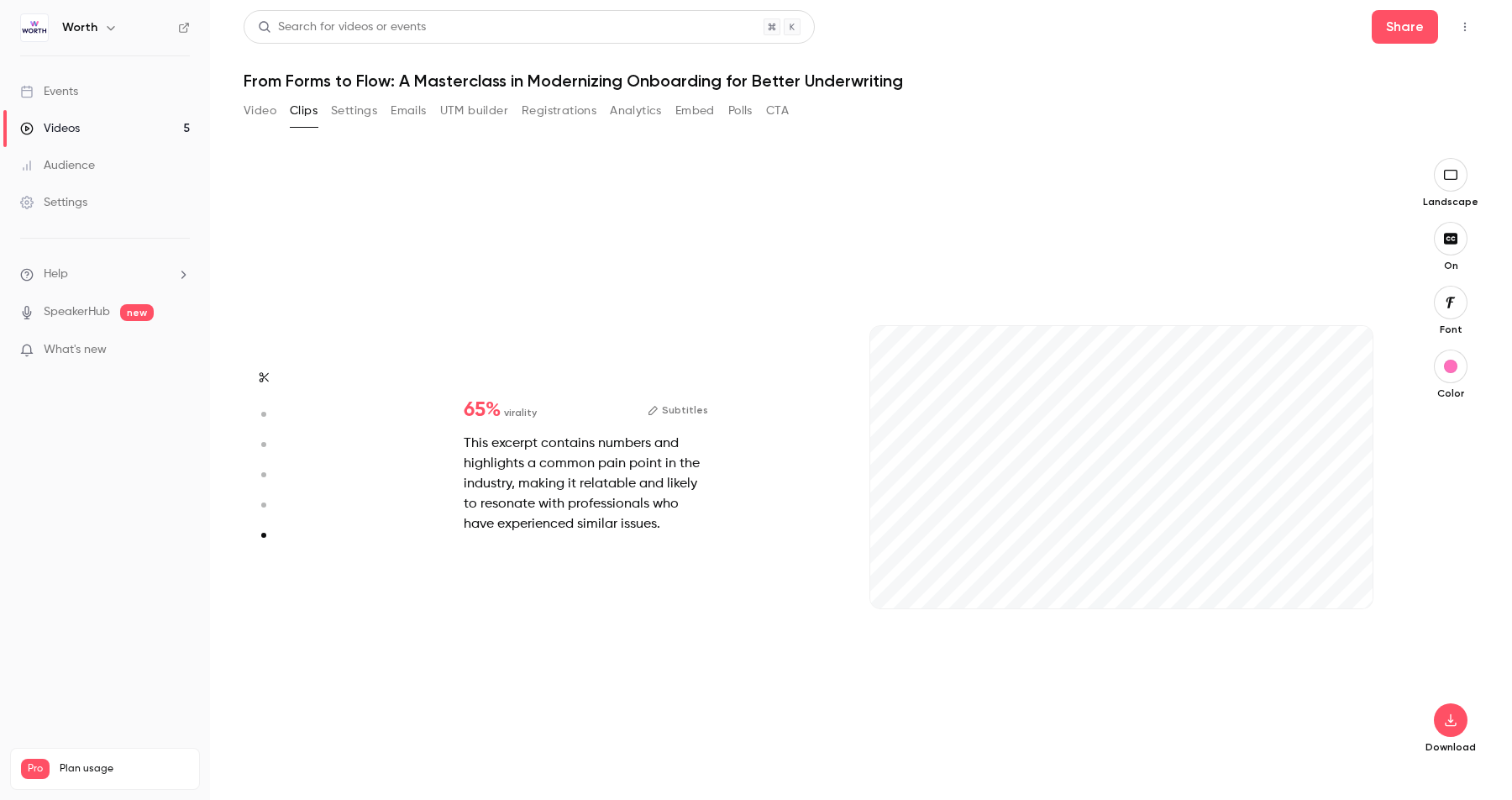
click at [856, 604] on div "22s" at bounding box center [1122, 484] width 536 height 598
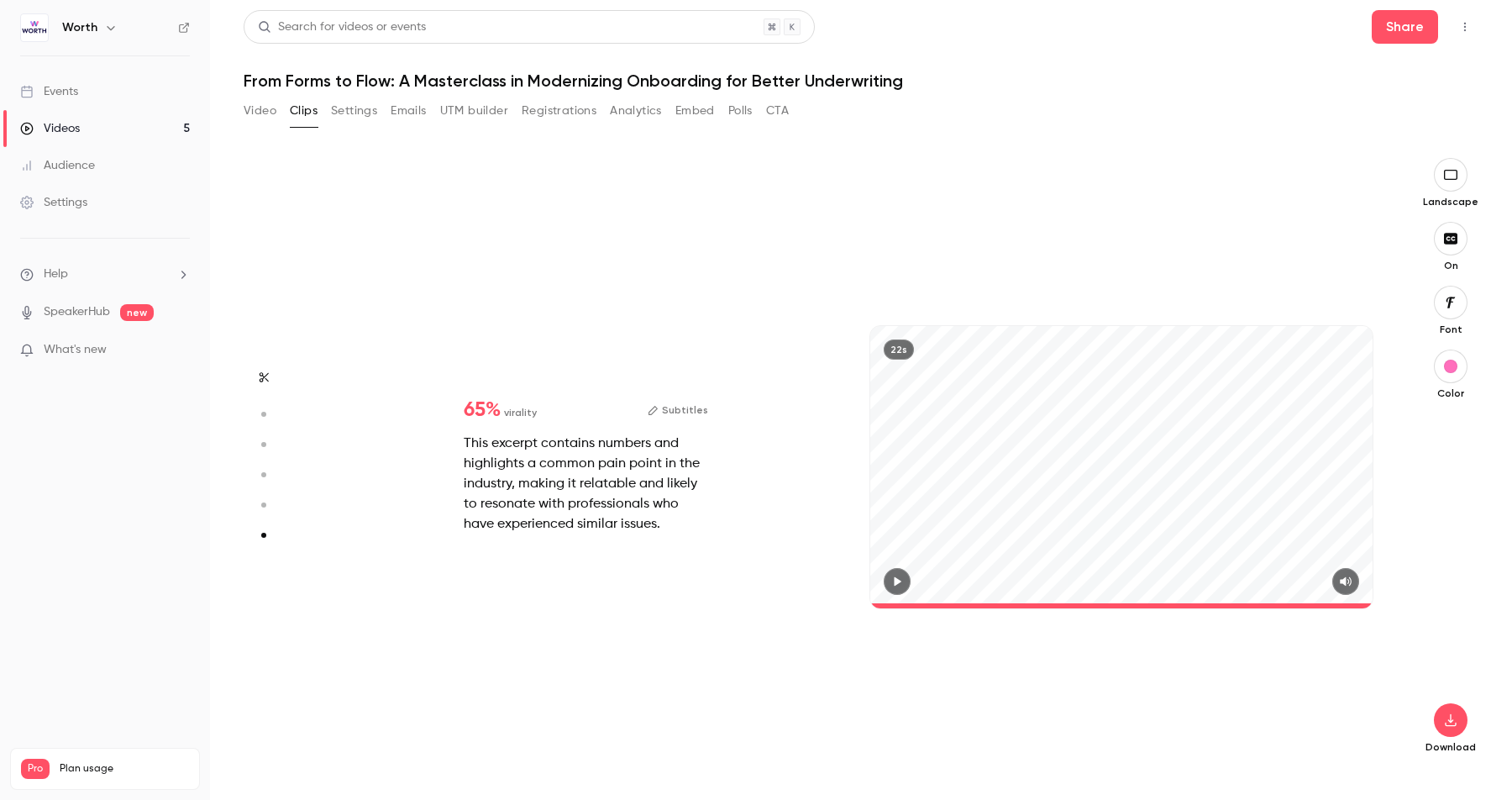
click at [1438, 302] on button "button" at bounding box center [1451, 302] width 34 height 34
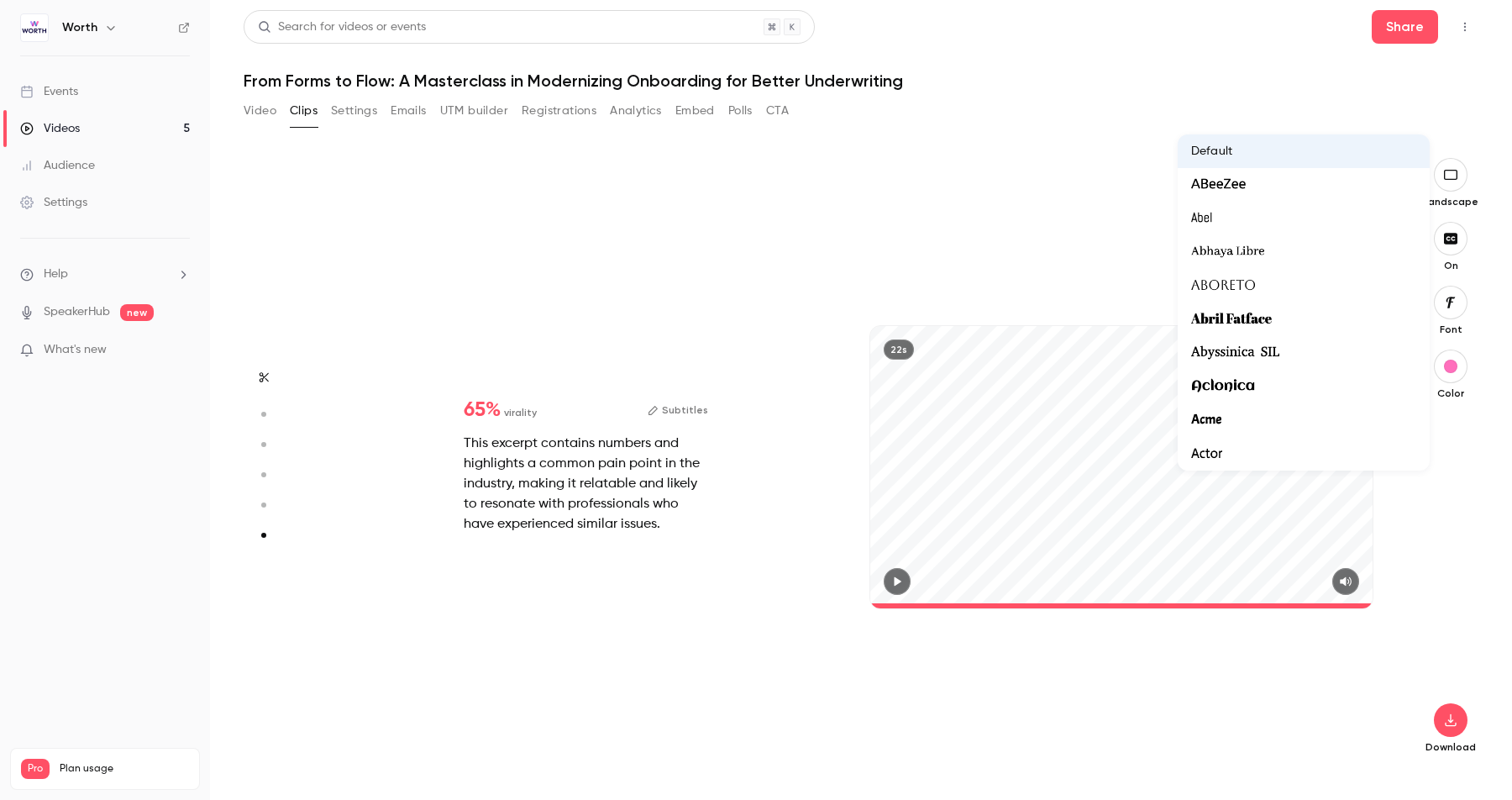
click at [1451, 298] on div at bounding box center [756, 400] width 1512 height 800
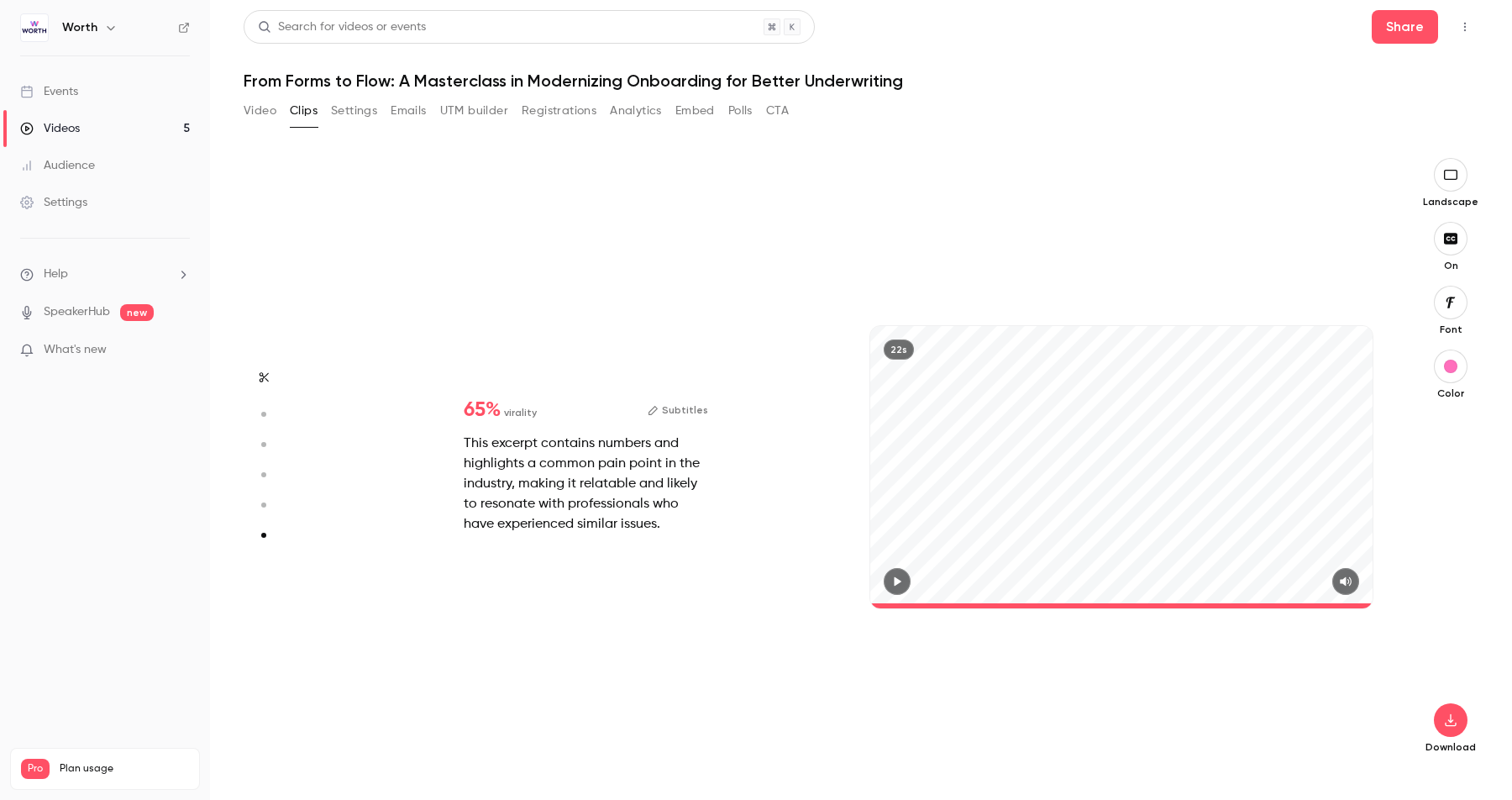
type input "*"
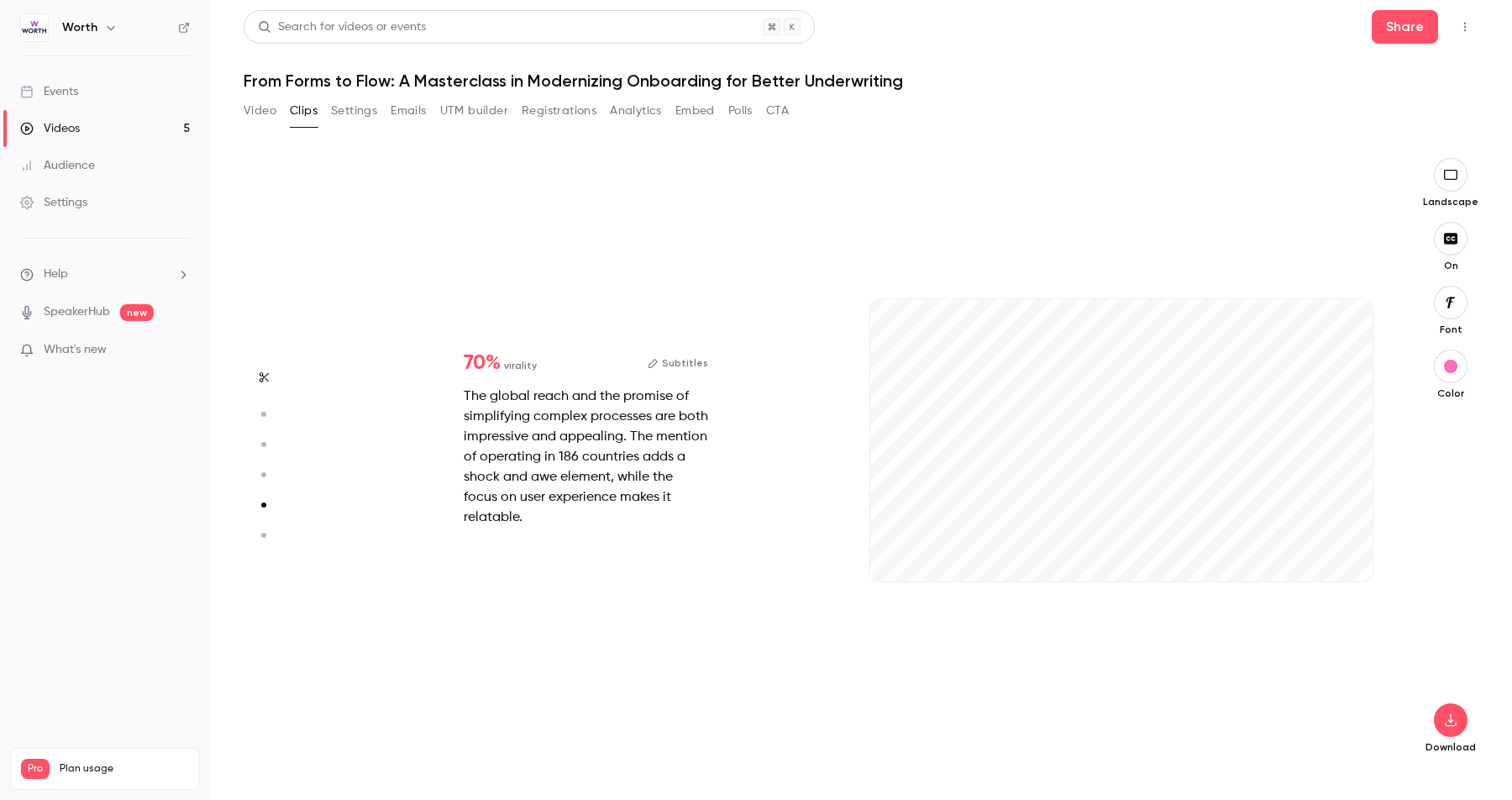
type input "*"
drag, startPoint x: 407, startPoint y: 114, endPoint x: 394, endPoint y: 143, distance: 31.8
click at [406, 114] on button "Emails" at bounding box center [409, 111] width 35 height 27
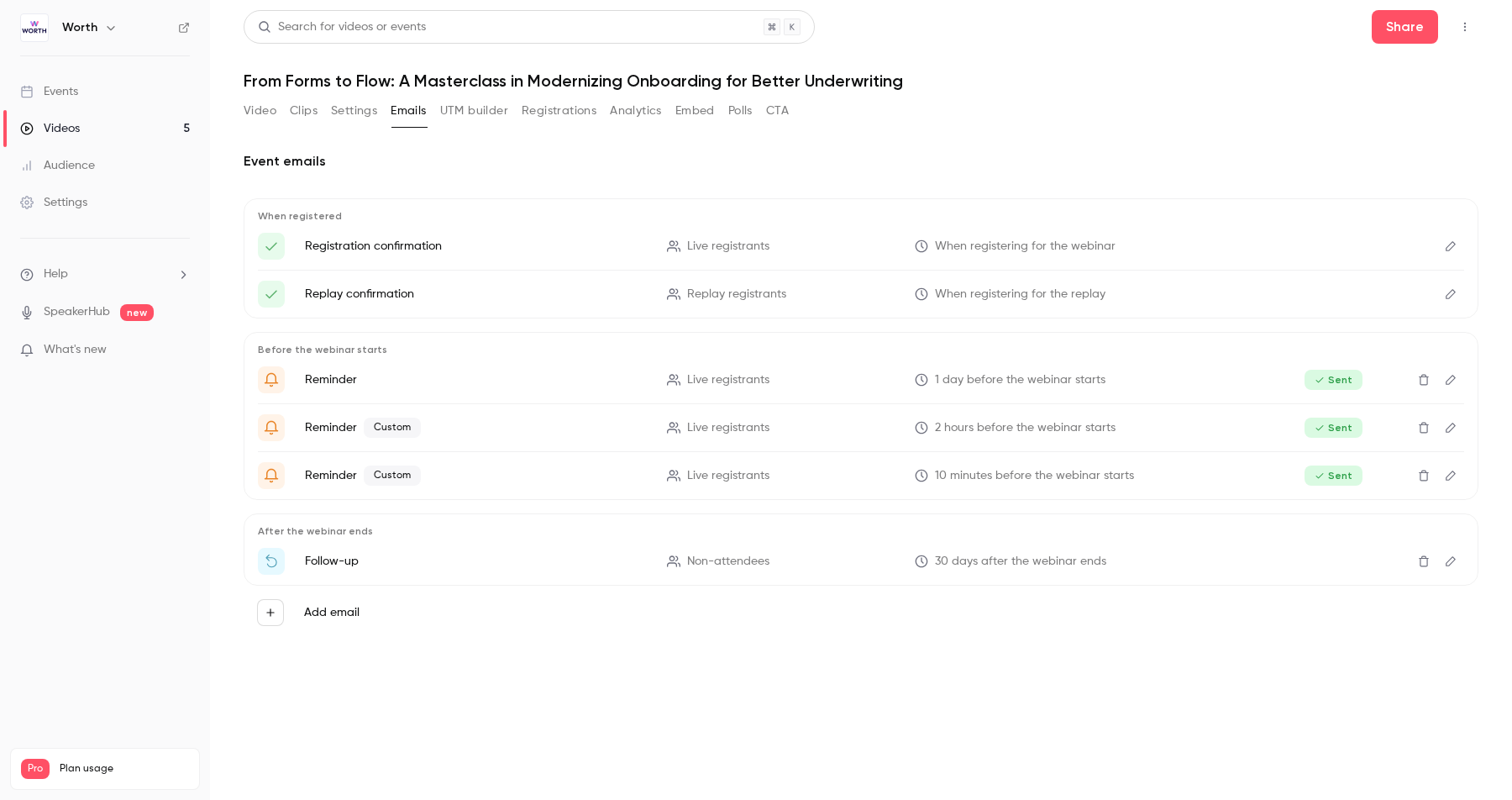
click at [266, 108] on button "Video" at bounding box center [259, 111] width 33 height 27
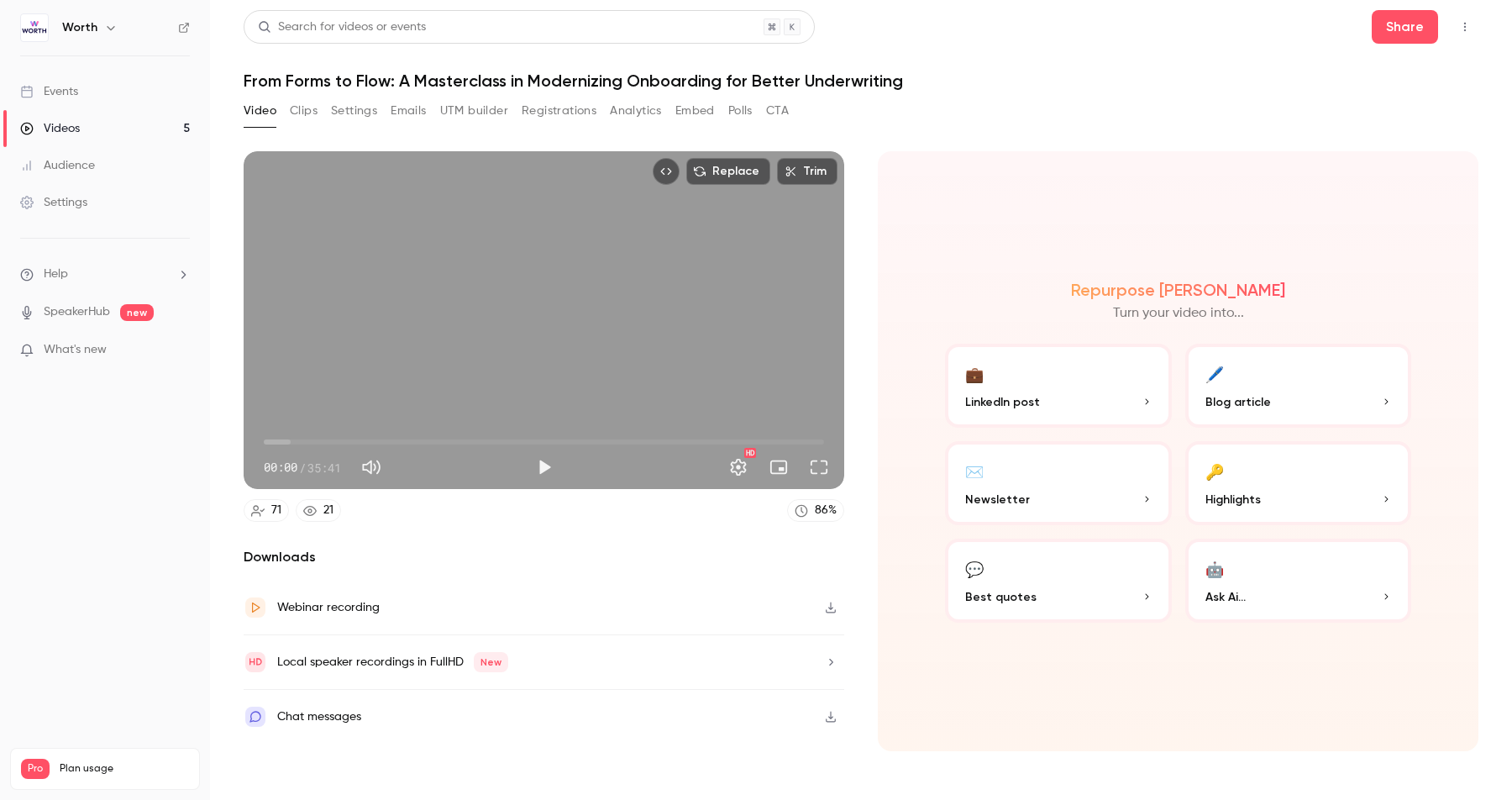
click at [1467, 24] on icon "Top Bar Actions" at bounding box center [1466, 27] width 14 height 12
click at [1471, 14] on div at bounding box center [756, 400] width 1512 height 800
click at [1406, 19] on button "Share" at bounding box center [1405, 27] width 67 height 34
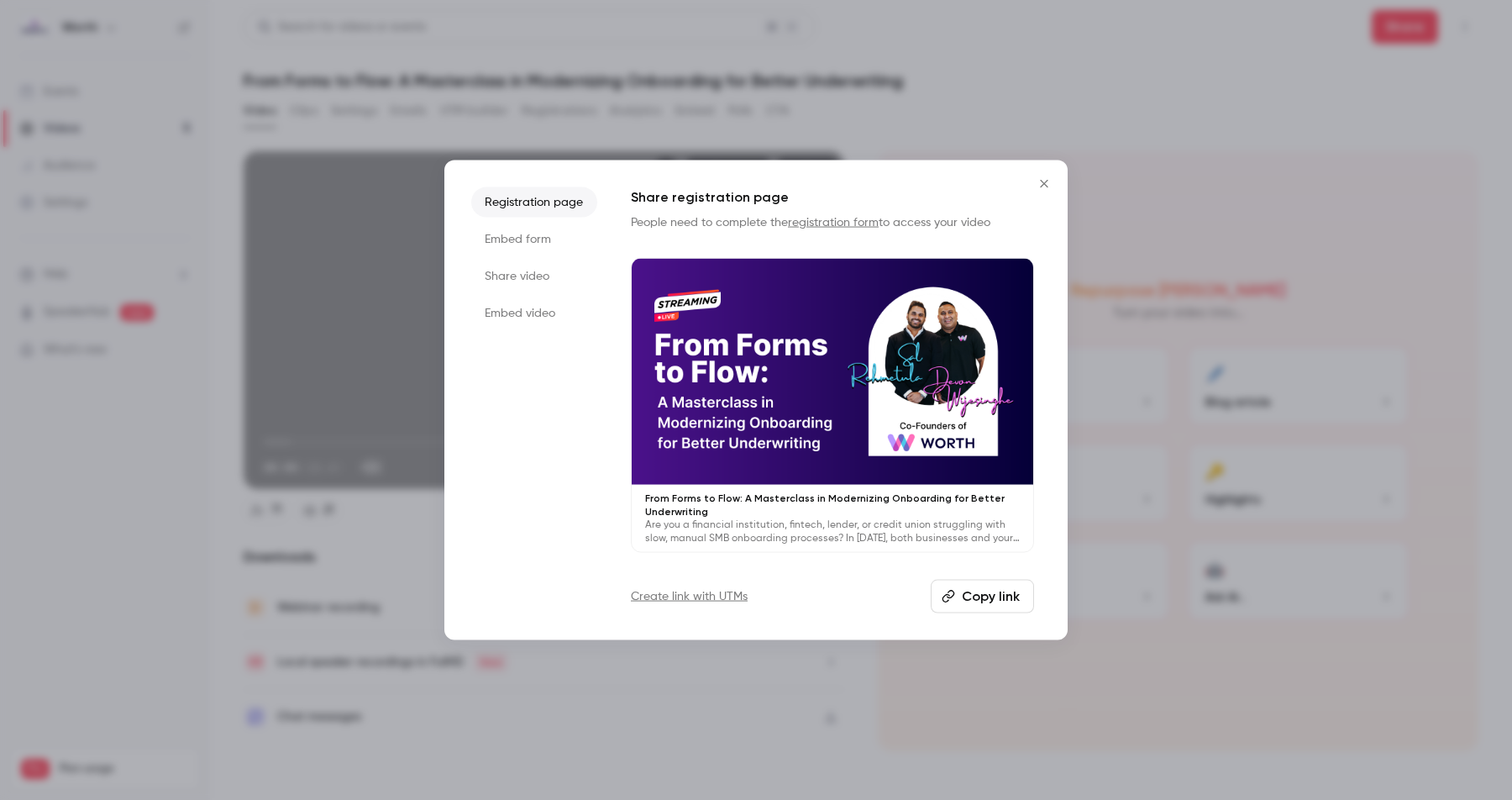
click at [984, 601] on button "Copy link" at bounding box center [982, 596] width 103 height 34
drag, startPoint x: 532, startPoint y: 268, endPoint x: 548, endPoint y: 275, distance: 17.5
click at [532, 267] on li "Share video" at bounding box center [534, 276] width 126 height 30
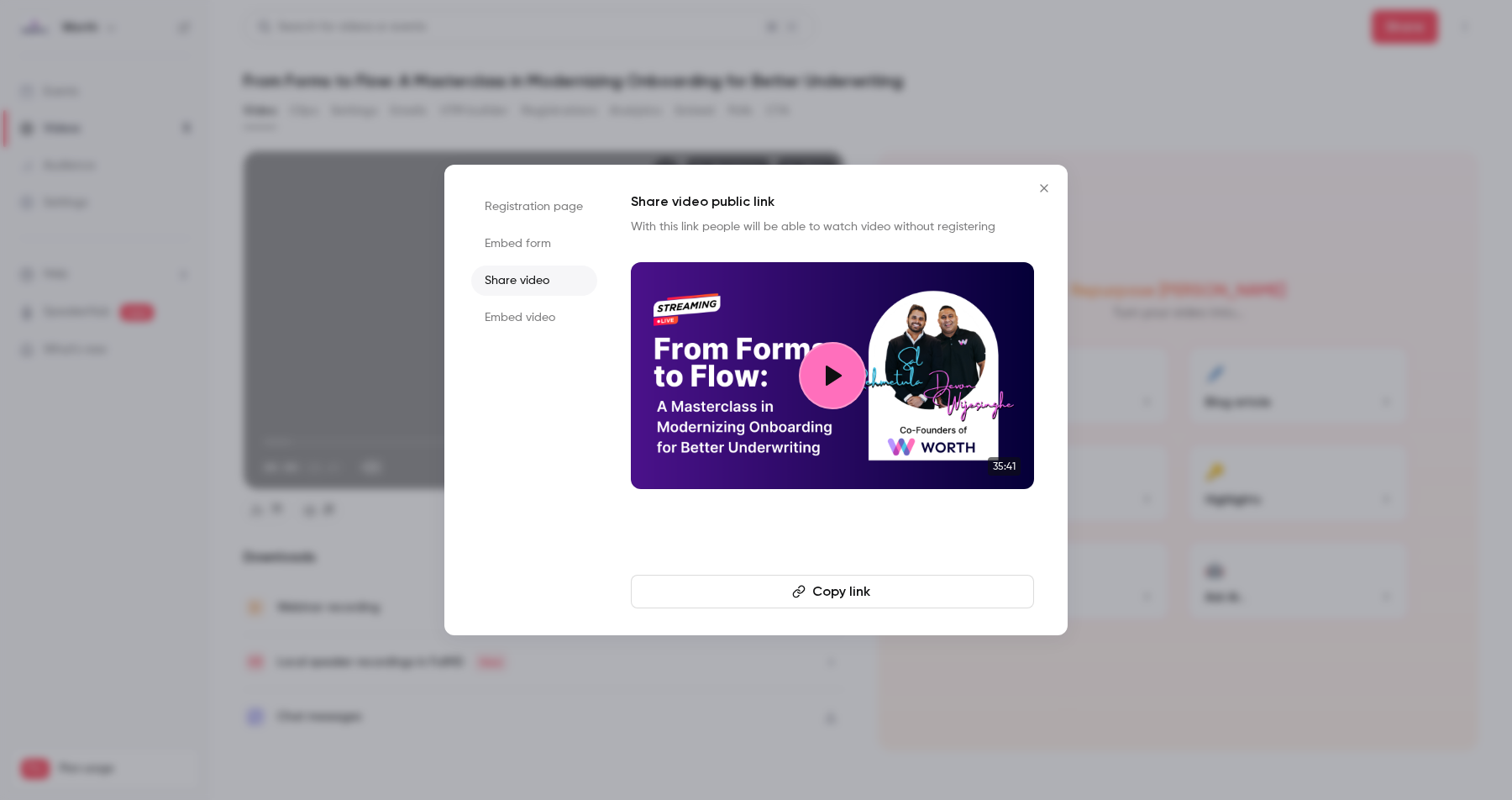
click at [830, 590] on button "Copy link" at bounding box center [832, 591] width 403 height 34
click at [1047, 184] on icon "Close" at bounding box center [1043, 188] width 8 height 8
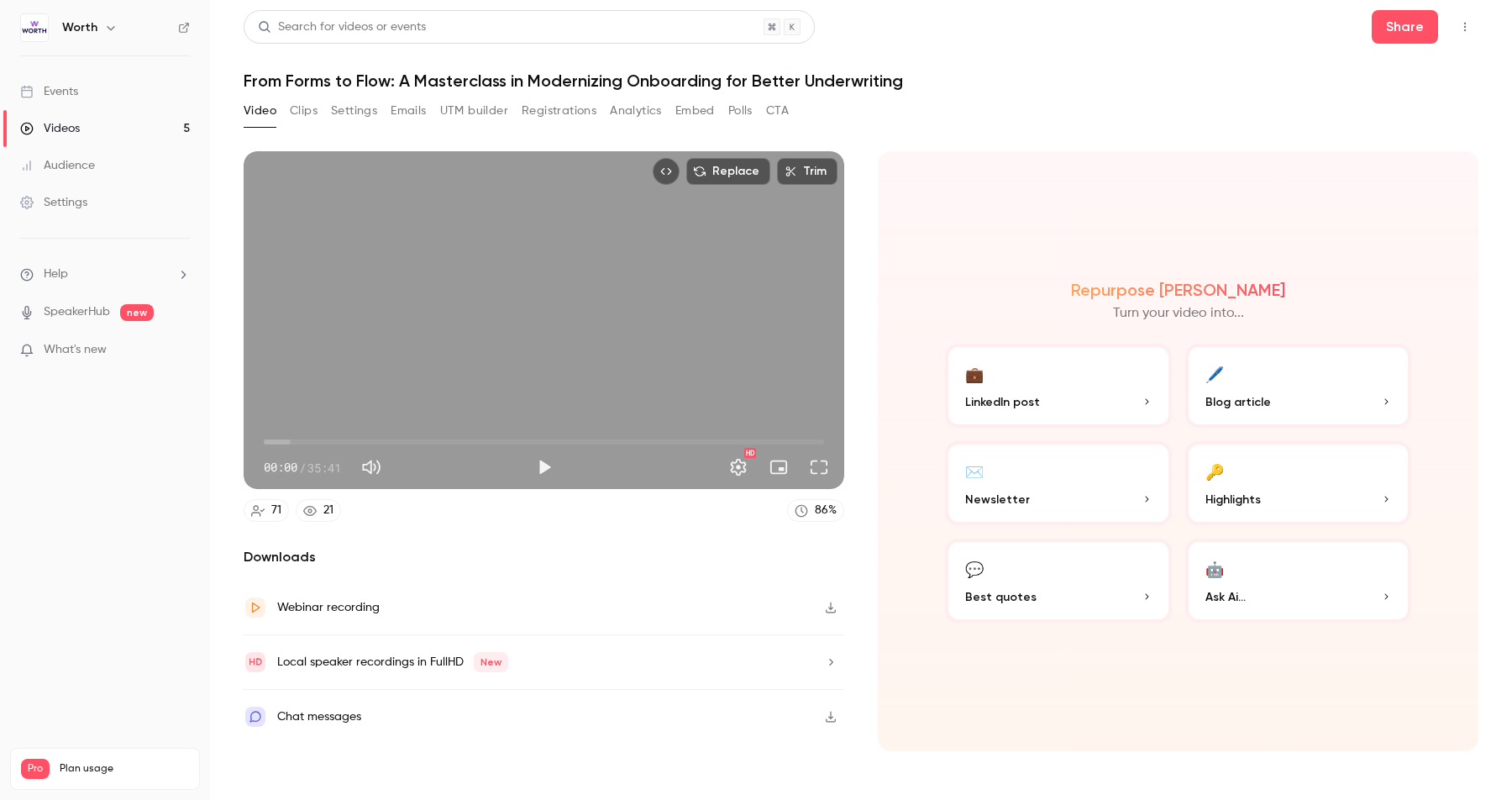
drag, startPoint x: 304, startPoint y: 111, endPoint x: 303, endPoint y: 133, distance: 22.0
click at [303, 110] on button "Clips" at bounding box center [303, 111] width 28 height 27
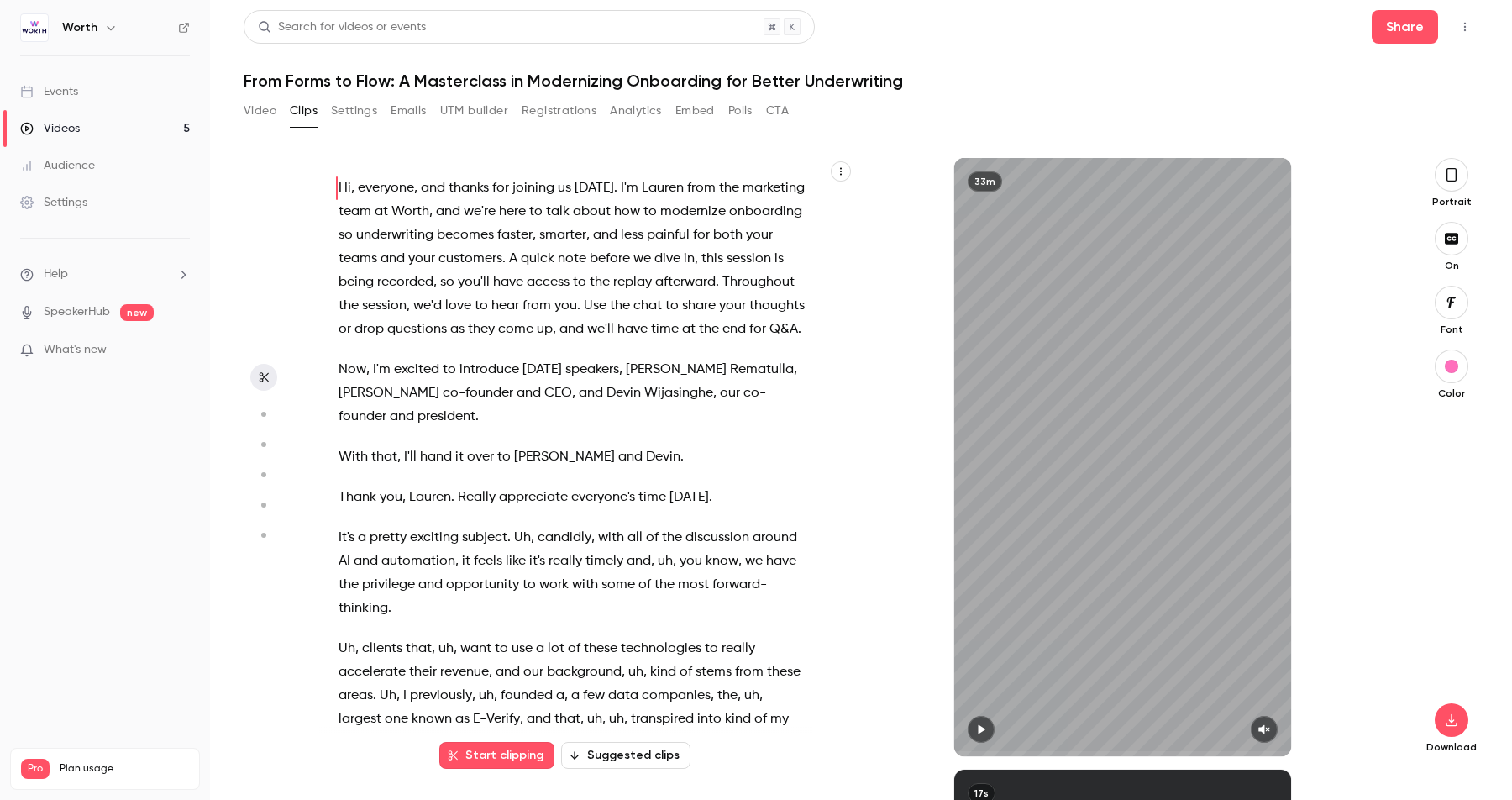
click at [632, 756] on button "Suggested clips" at bounding box center [625, 755] width 129 height 27
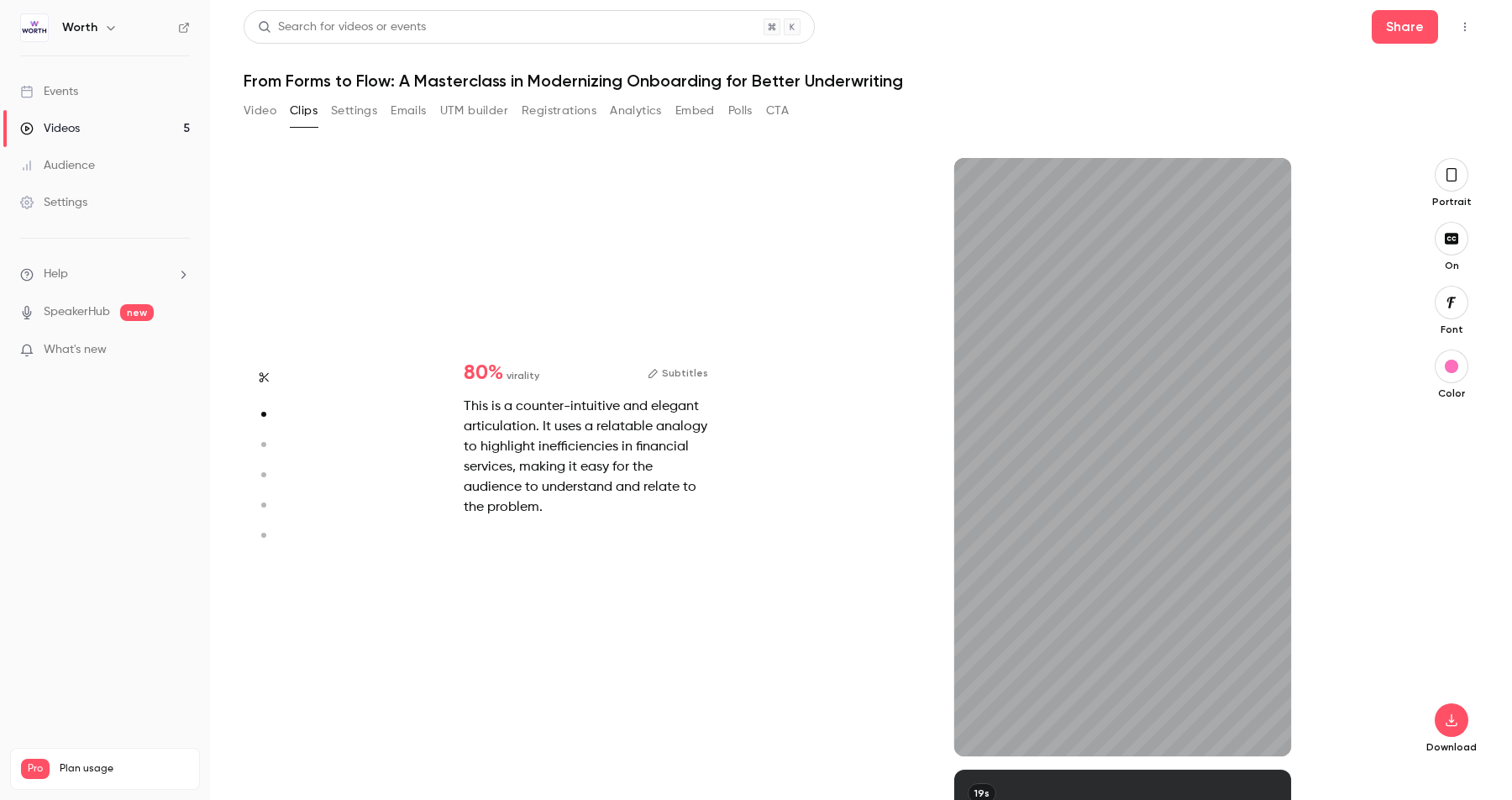
scroll to position [612, 0]
type input "*"
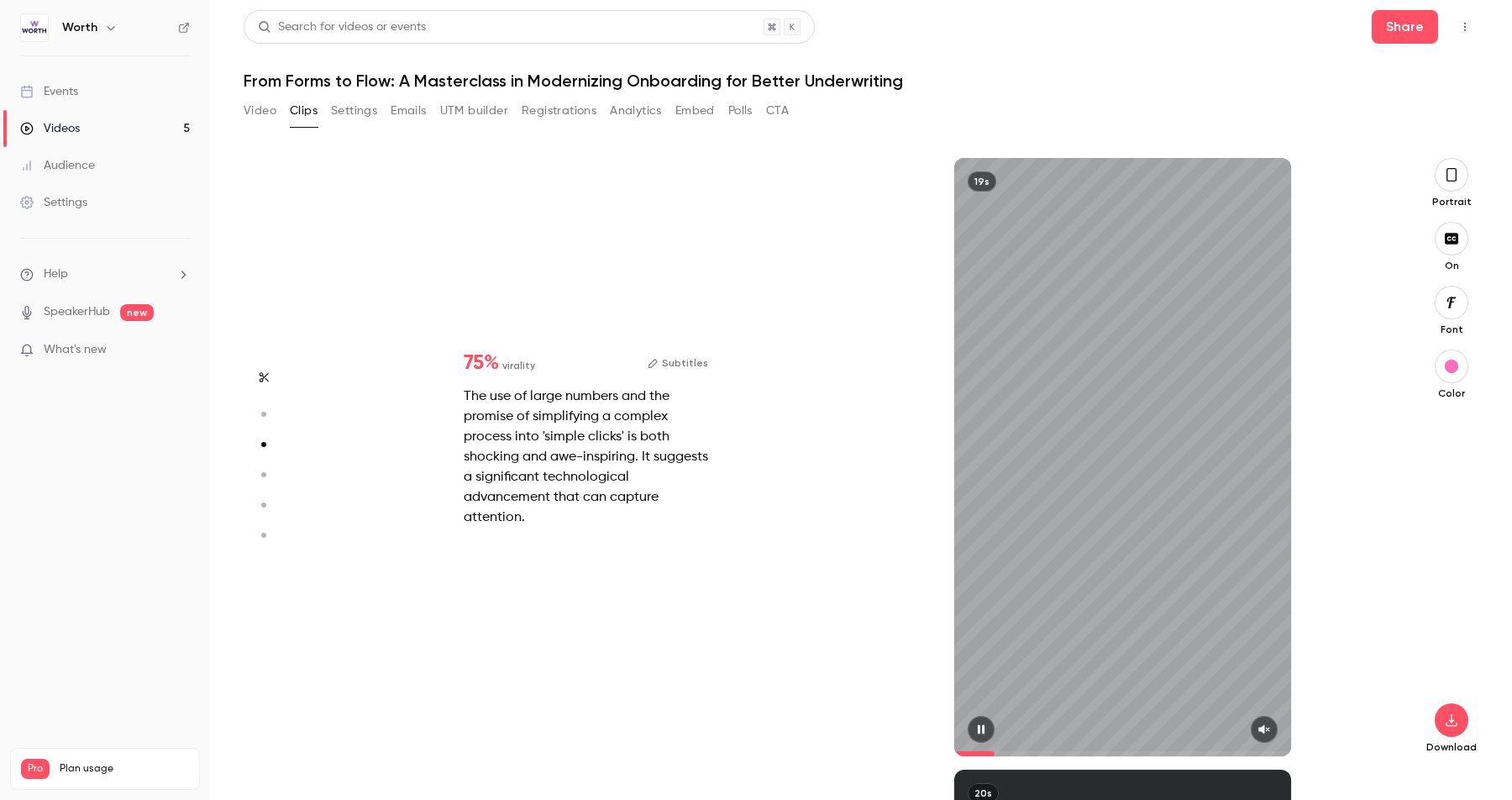
click at [1270, 735] on button "button" at bounding box center [1265, 729] width 27 height 27
click at [486, 401] on div "The use of large numbers and the promise of simplifying a complex process into …" at bounding box center [585, 457] width 244 height 141
click at [491, 401] on div "The use of large numbers and the promise of simplifying a complex process into …" at bounding box center [585, 457] width 244 height 141
click at [492, 401] on div "The use of large numbers and the promise of simplifying a complex process into …" at bounding box center [585, 457] width 244 height 141
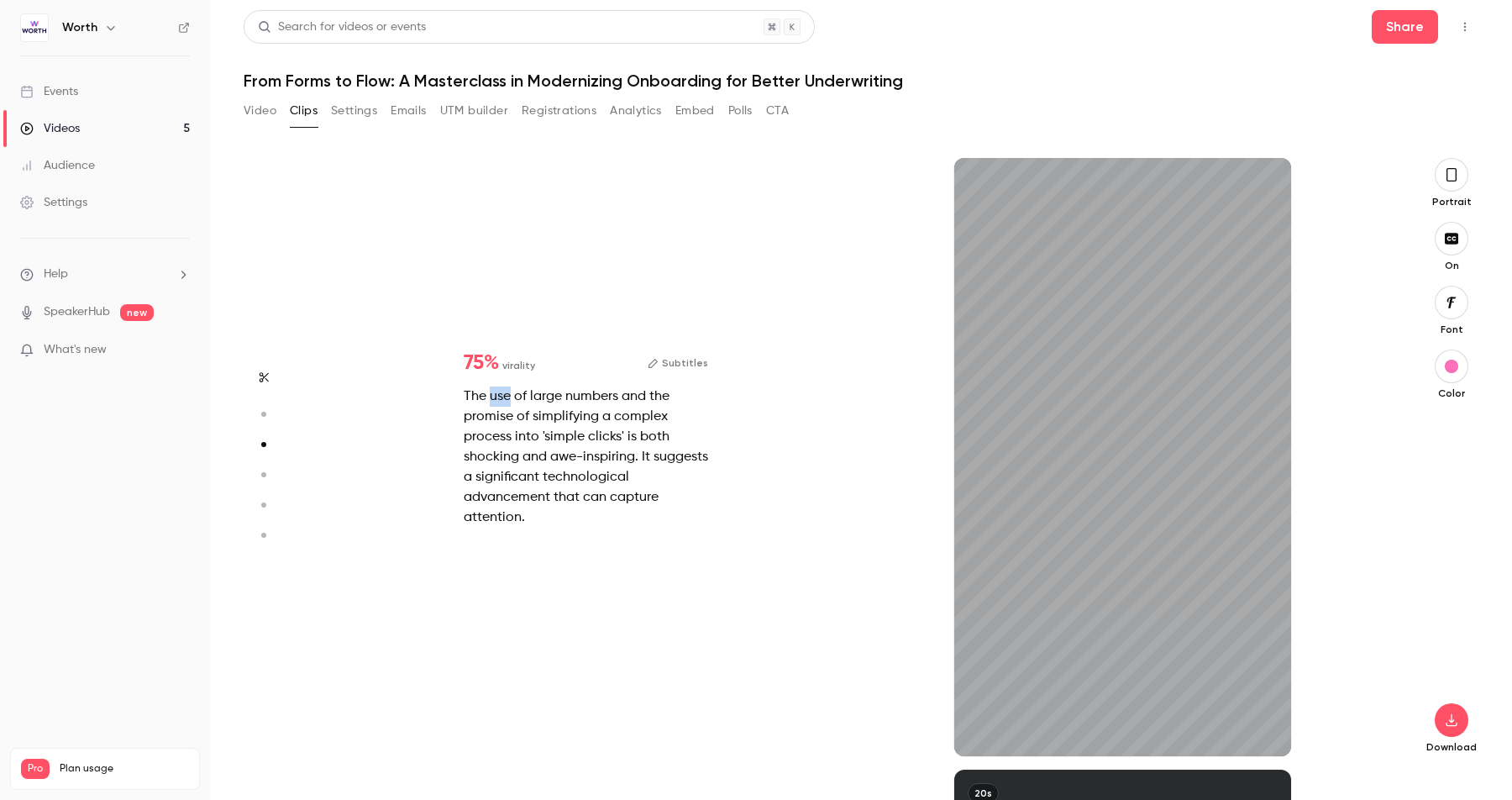
click at [492, 402] on div "The use of large numbers and the promise of simplifying a complex process into …" at bounding box center [585, 457] width 244 height 141
click at [678, 364] on button "Subtitles" at bounding box center [678, 363] width 61 height 20
type input "*"
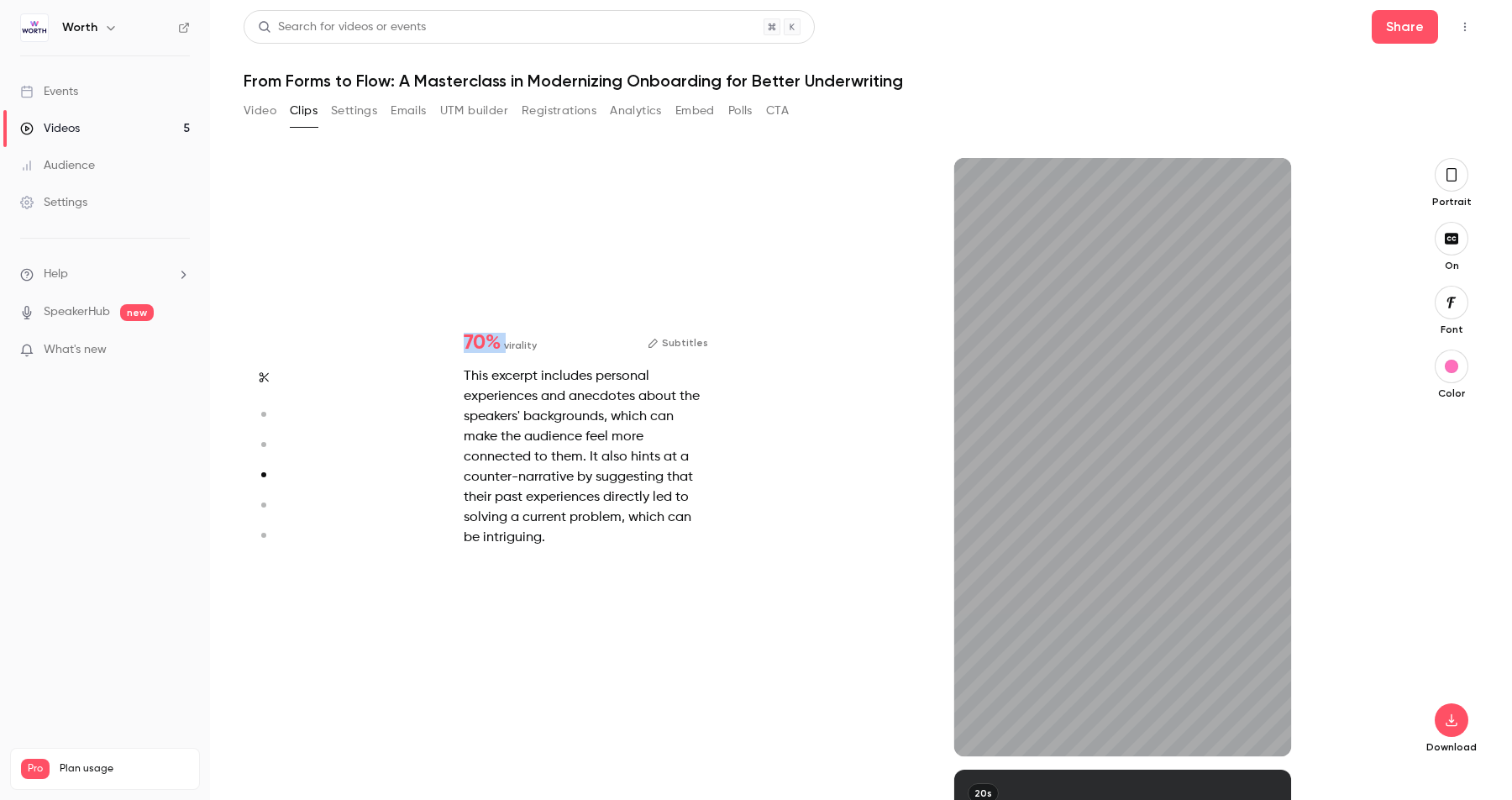
type input "*"
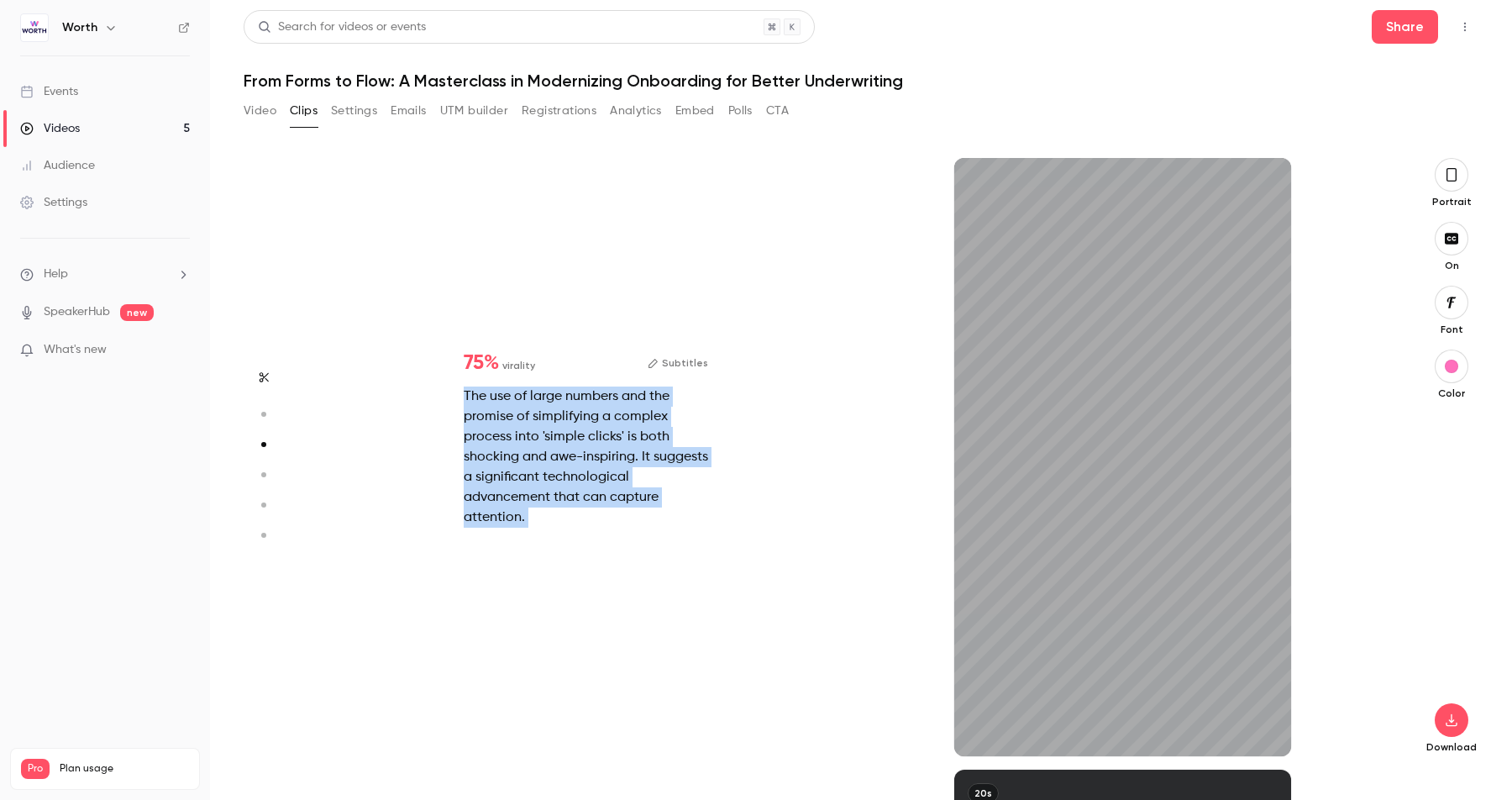
drag, startPoint x: 347, startPoint y: 240, endPoint x: 449, endPoint y: 381, distance: 174.0
click at [449, 381] on div "75 % virality Subtitles The use of large numbers and the promise of simplifying…" at bounding box center [854, 457] width 1074 height 598
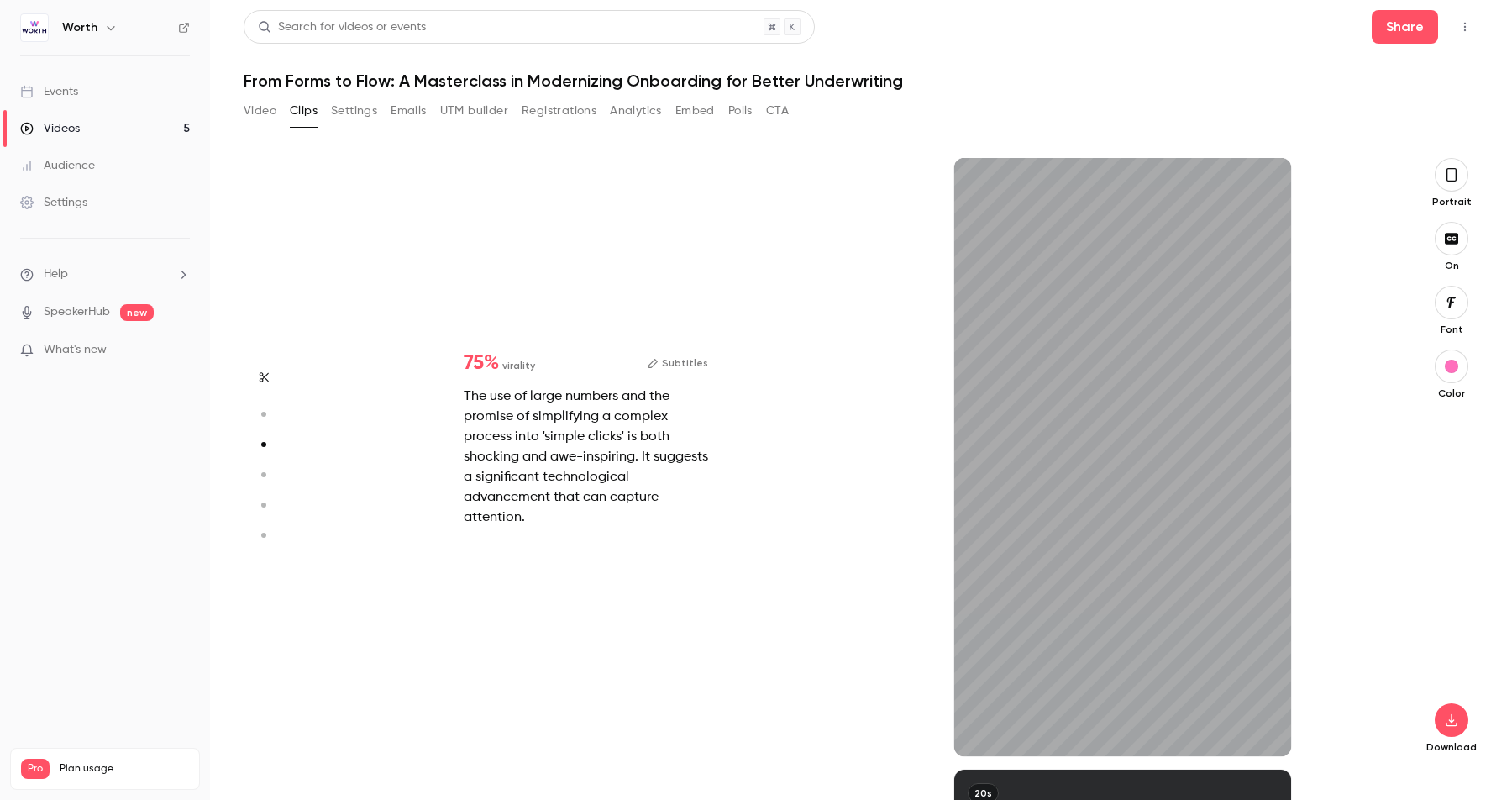
click at [687, 373] on button "Subtitles" at bounding box center [678, 363] width 61 height 20
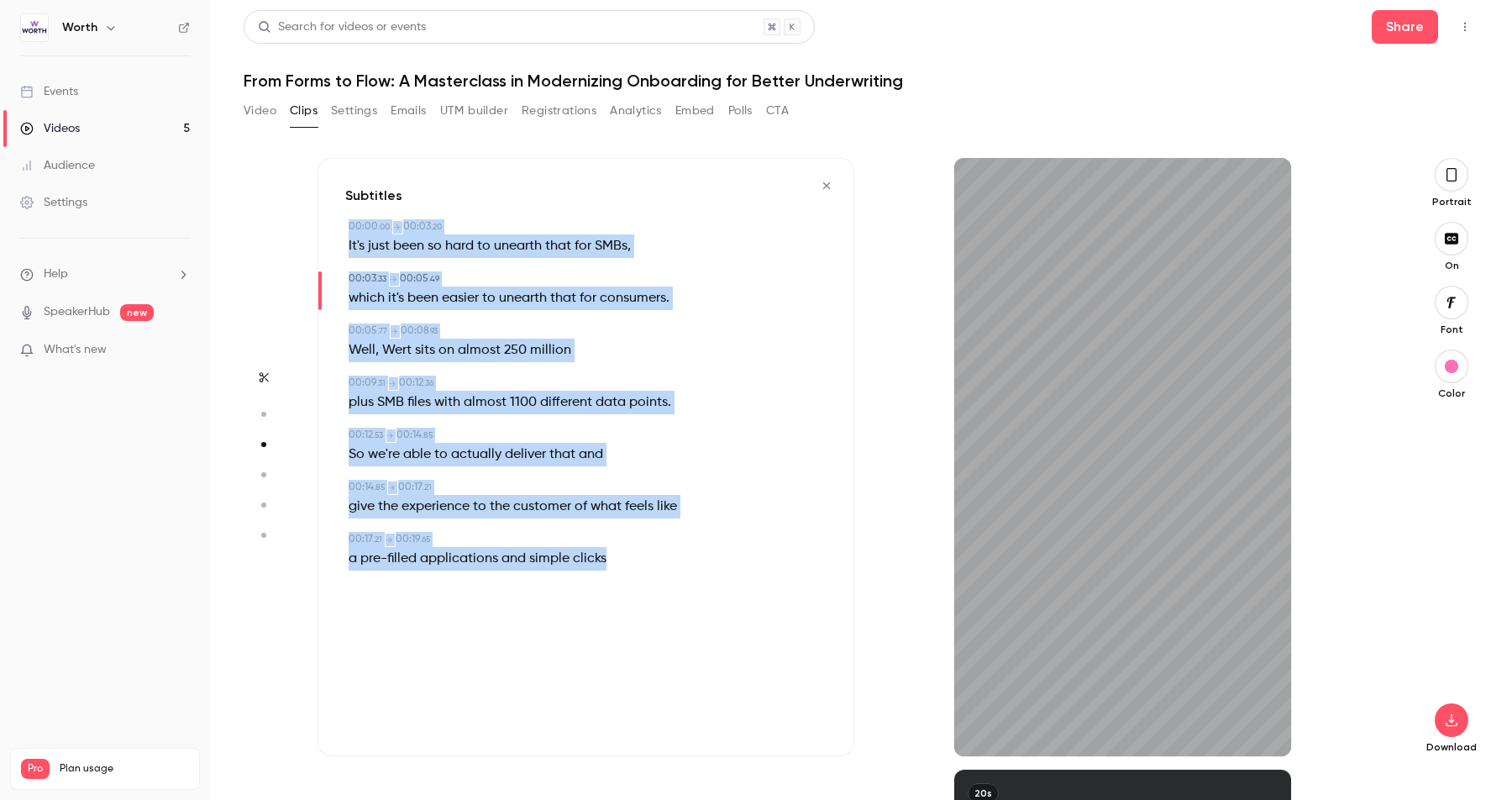
drag, startPoint x: 678, startPoint y: 569, endPoint x: 337, endPoint y: 231, distance: 480.1
click at [337, 231] on div "Subtitles 00:00 . 00 → 00:03 . 20 It's just been so hard to unearth that for SM…" at bounding box center [586, 457] width 537 height 598
copy div "00:00 . 00 → 00:03 . 20 It's just been so hard to unearth that for SMBs , 00:03…"
type input "****"
